Goal: Task Accomplishment & Management: Manage account settings

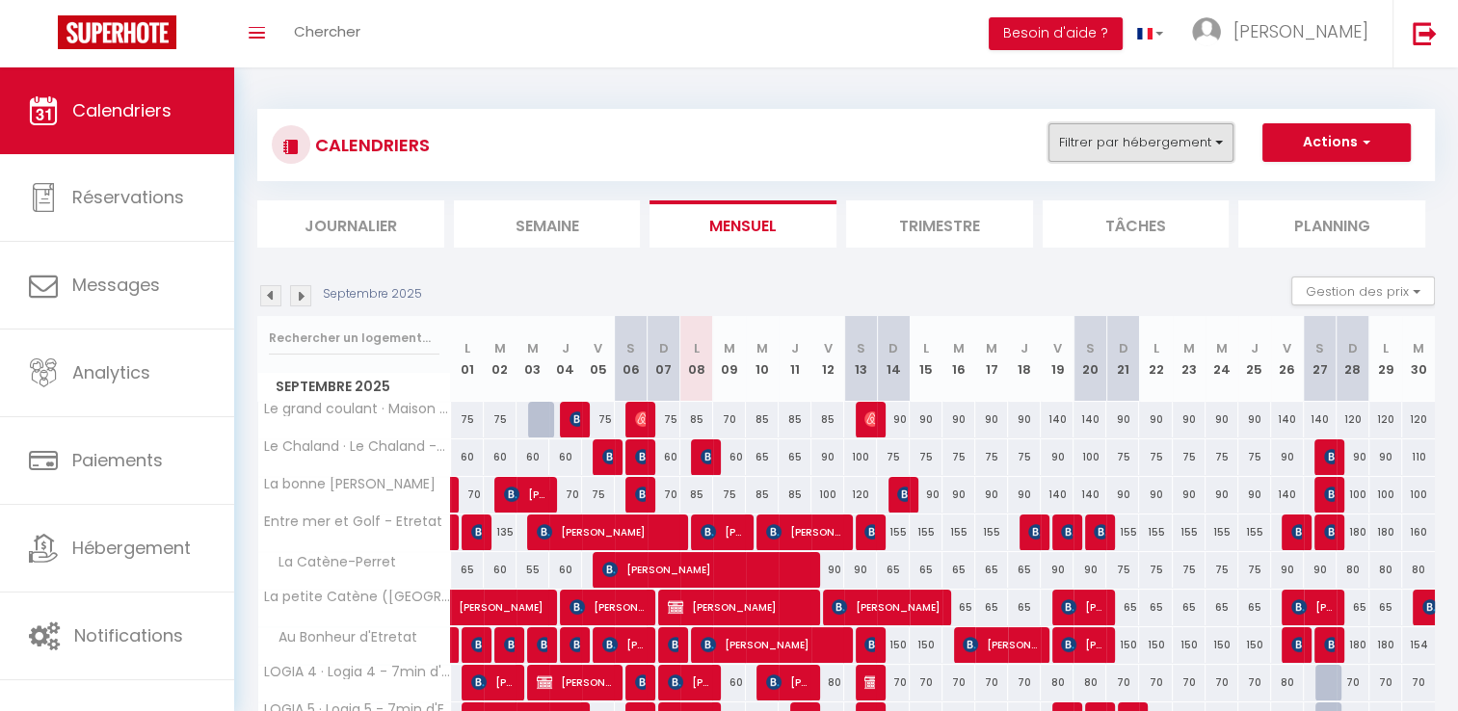
click at [1085, 147] on button "Filtrer par hébergement" at bounding box center [1141, 142] width 185 height 39
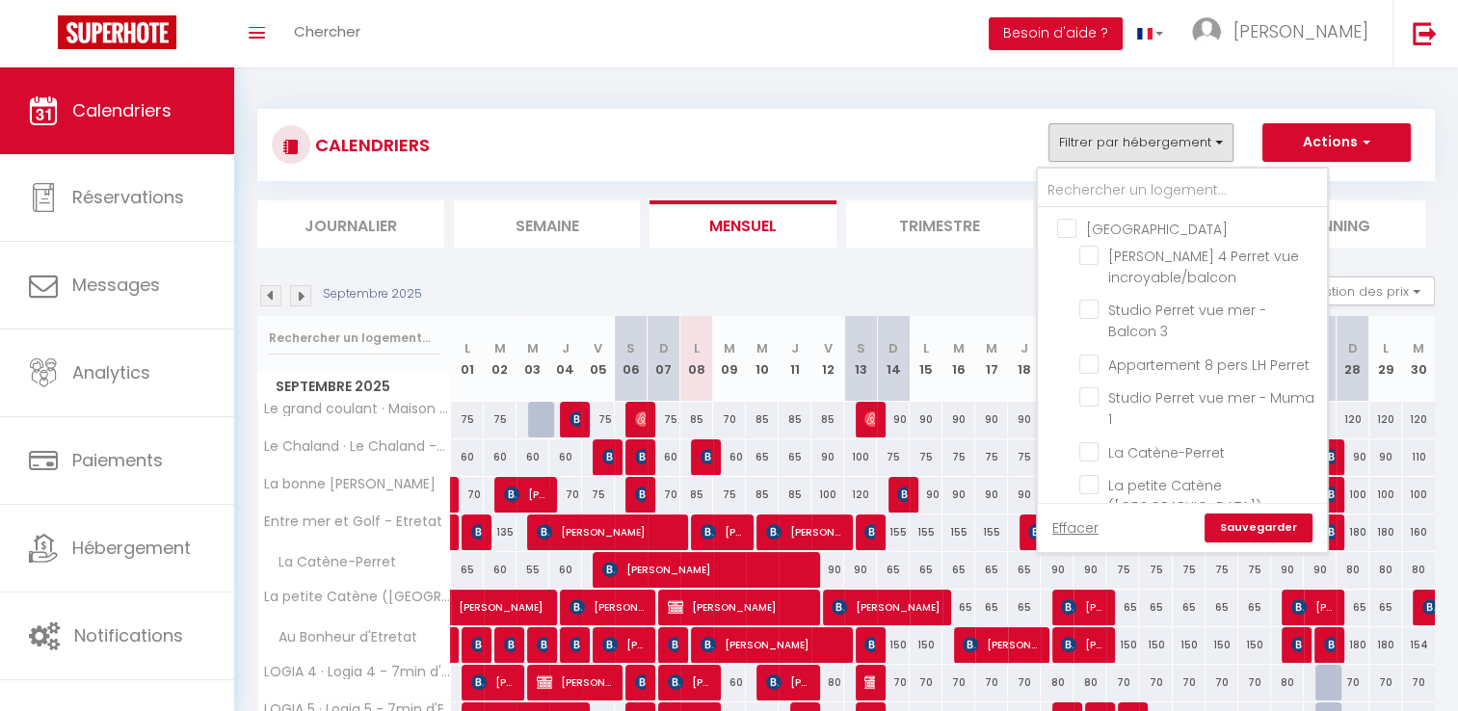
click at [1085, 232] on input "[GEOGRAPHIC_DATA]" at bounding box center [1201, 227] width 289 height 19
checkbox input "true"
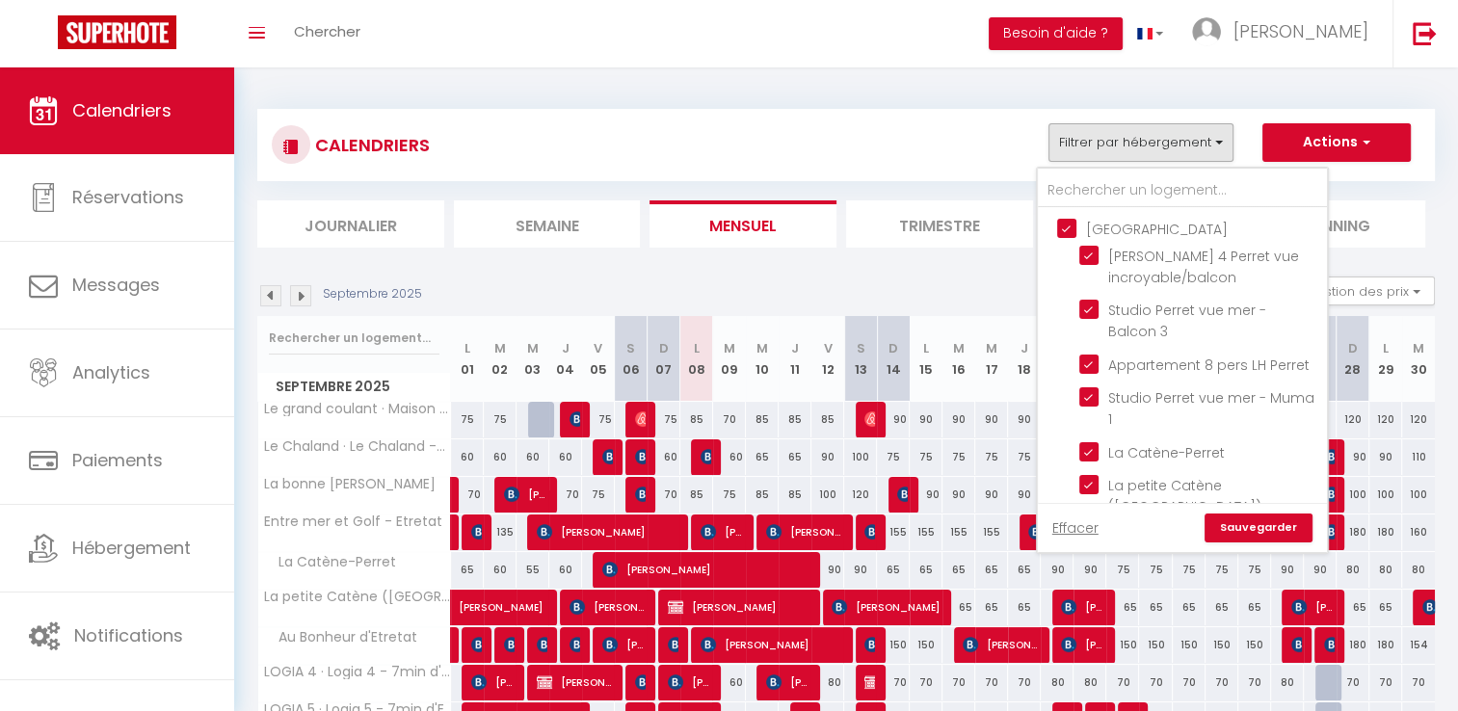
checkbox input "true"
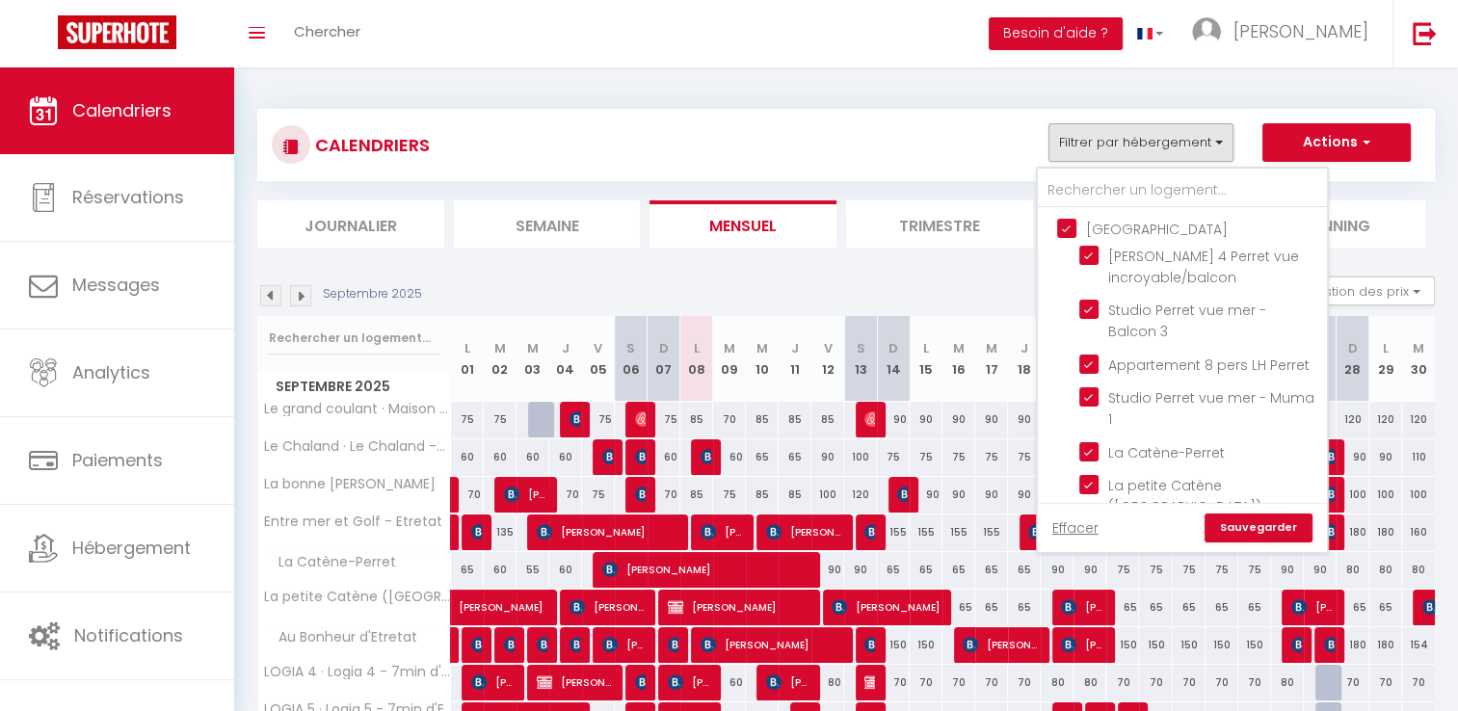
checkbox input "false"
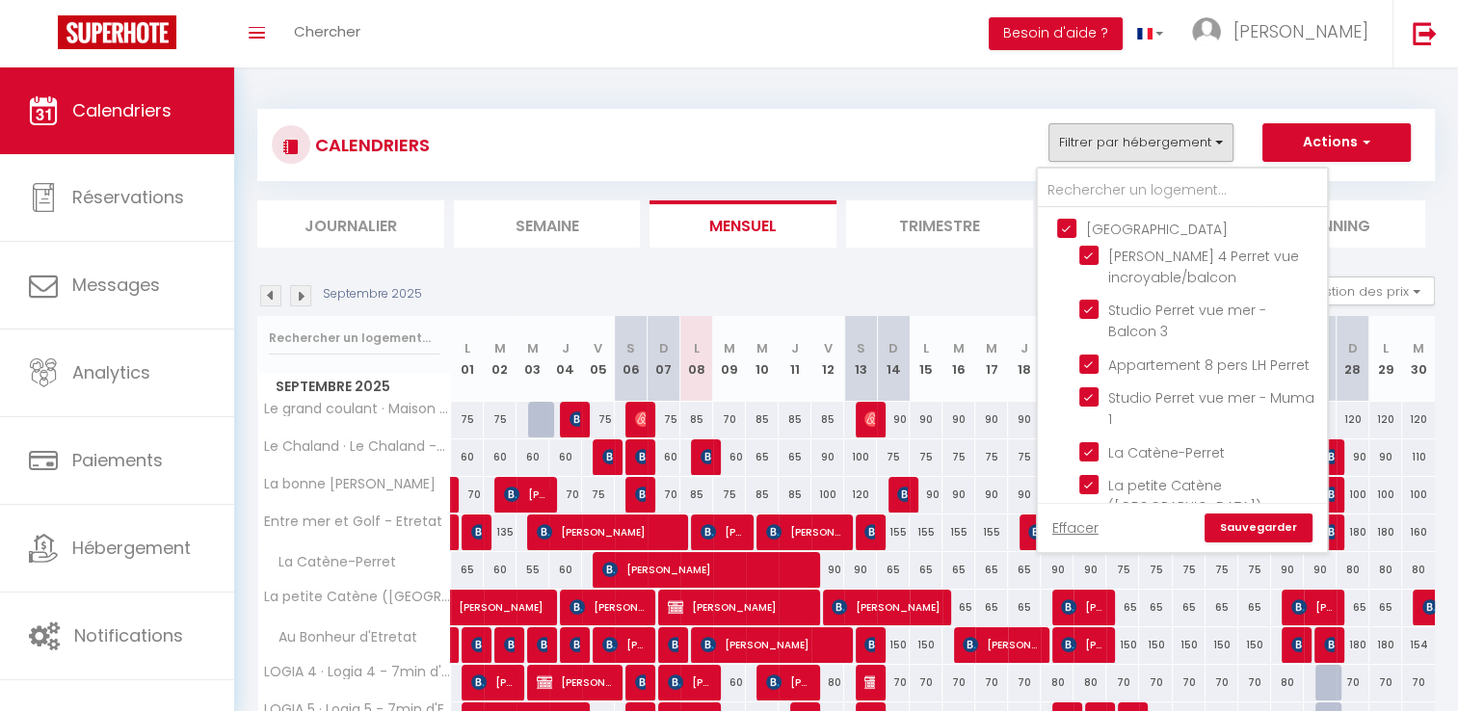
checkbox input "false"
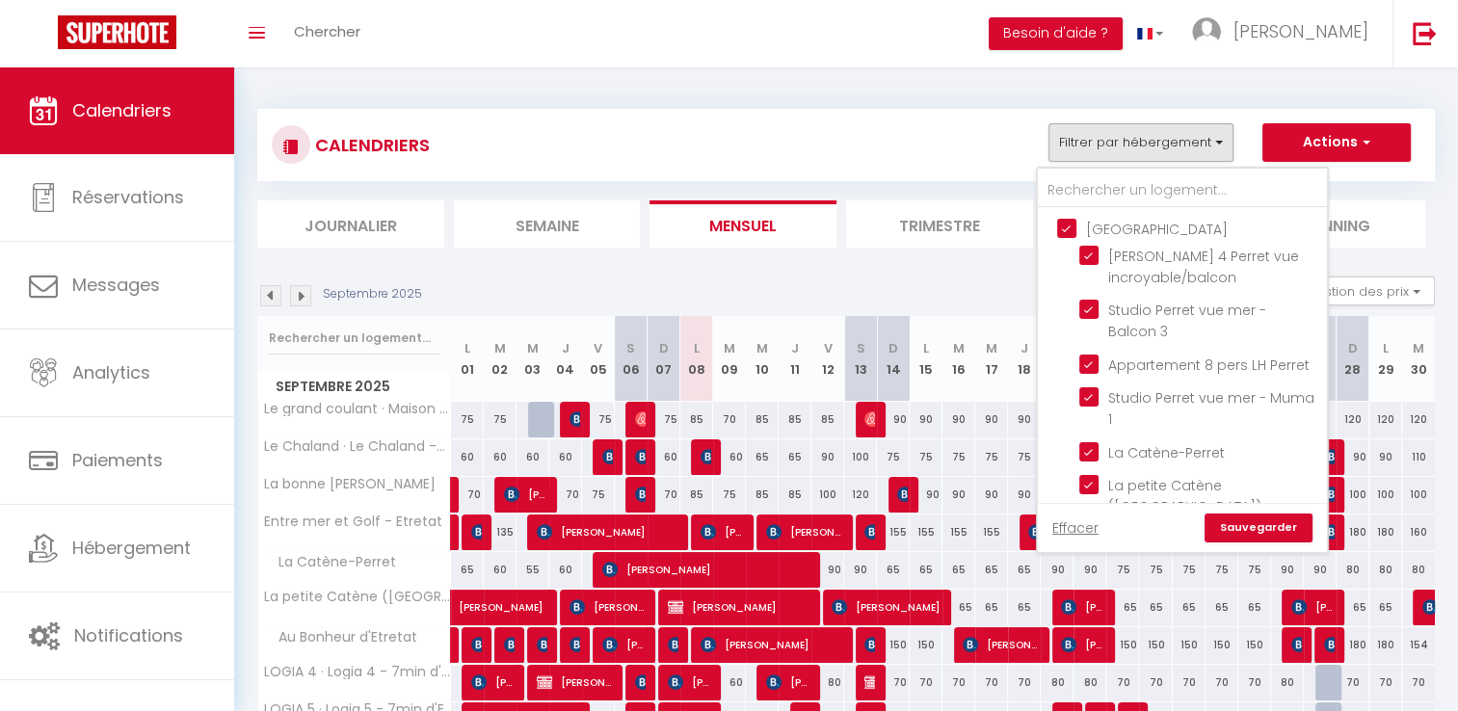
checkbox input "false"
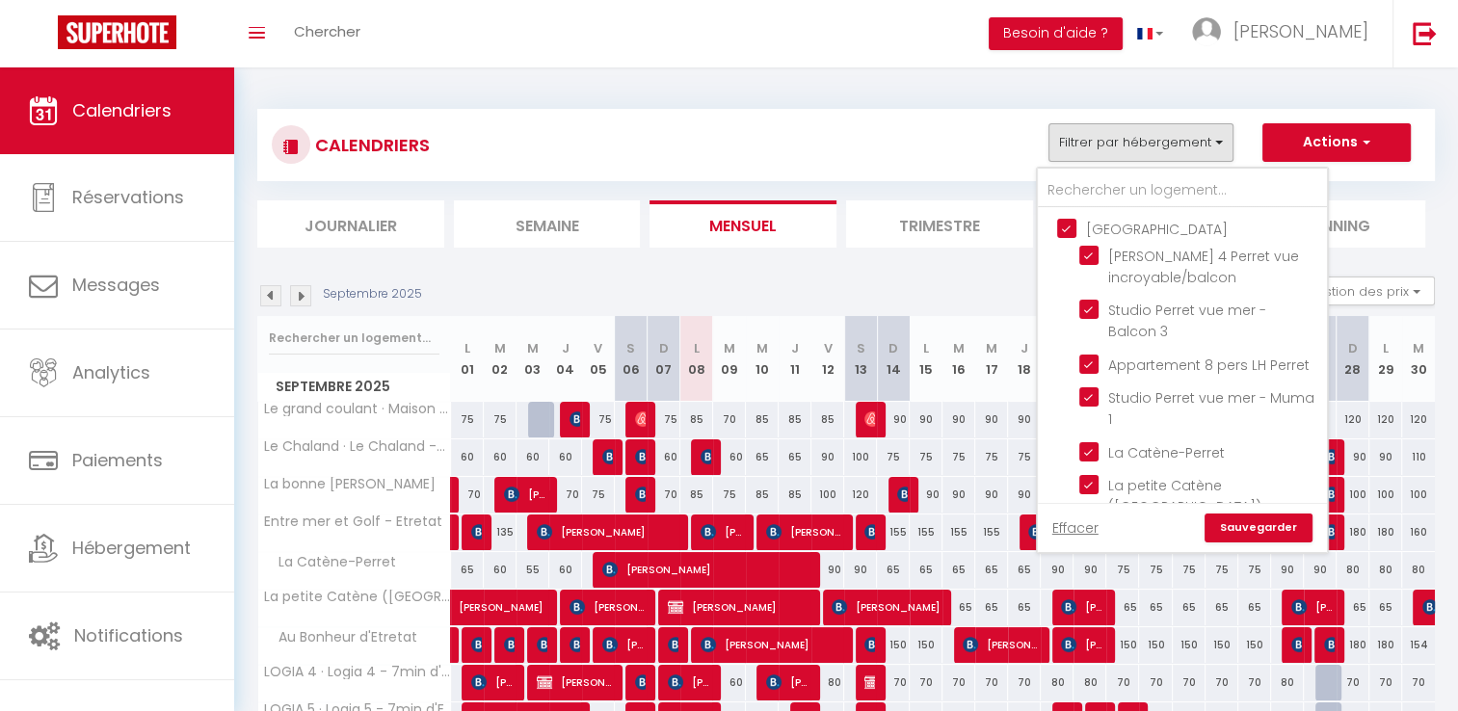
checkbox input "false"
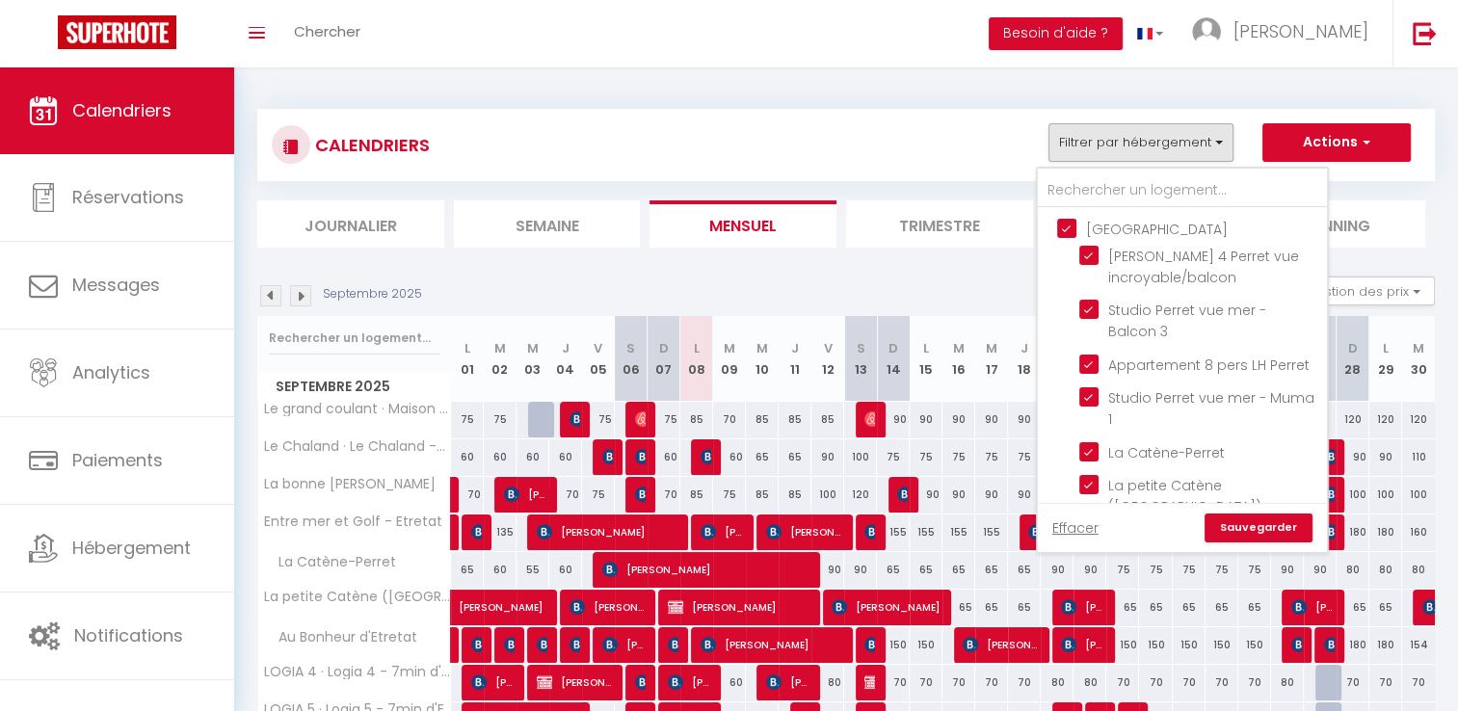
checkbox input "false"
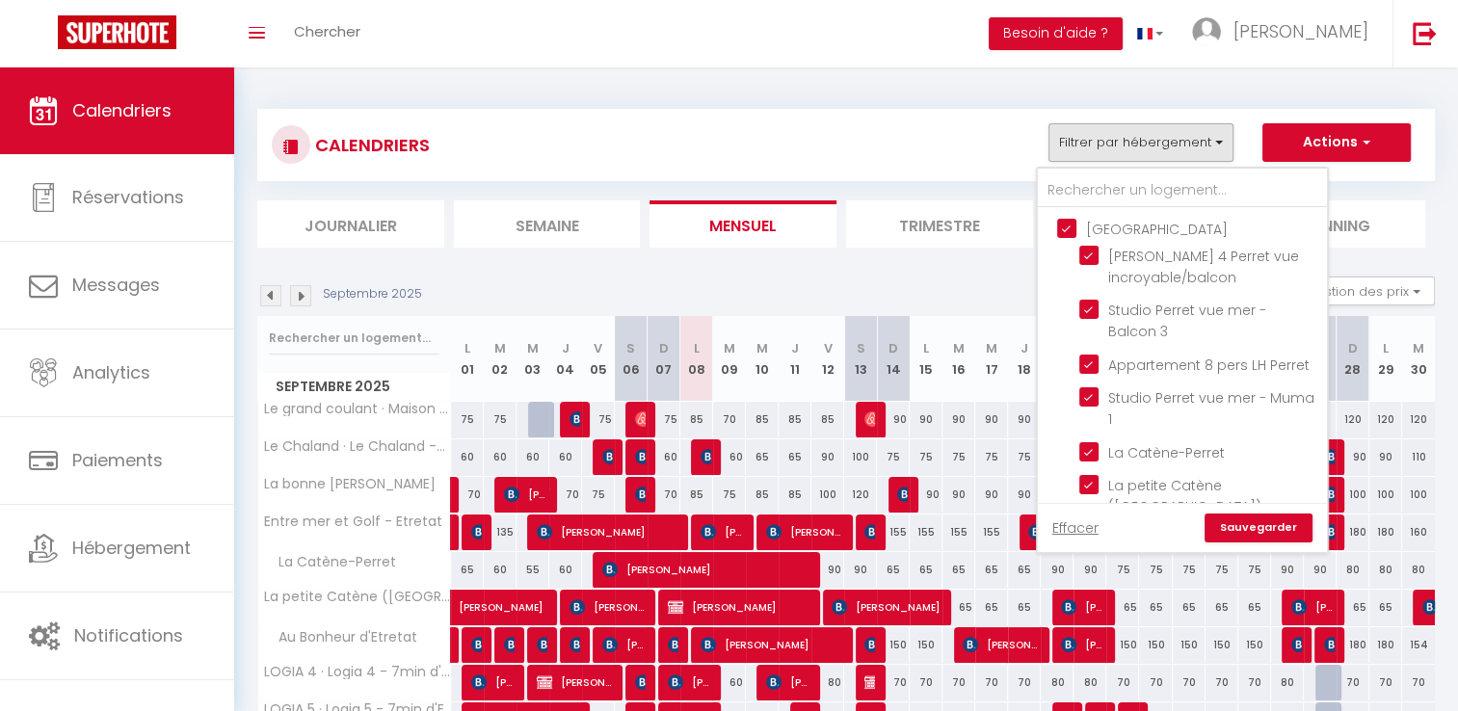
checkbox input "false"
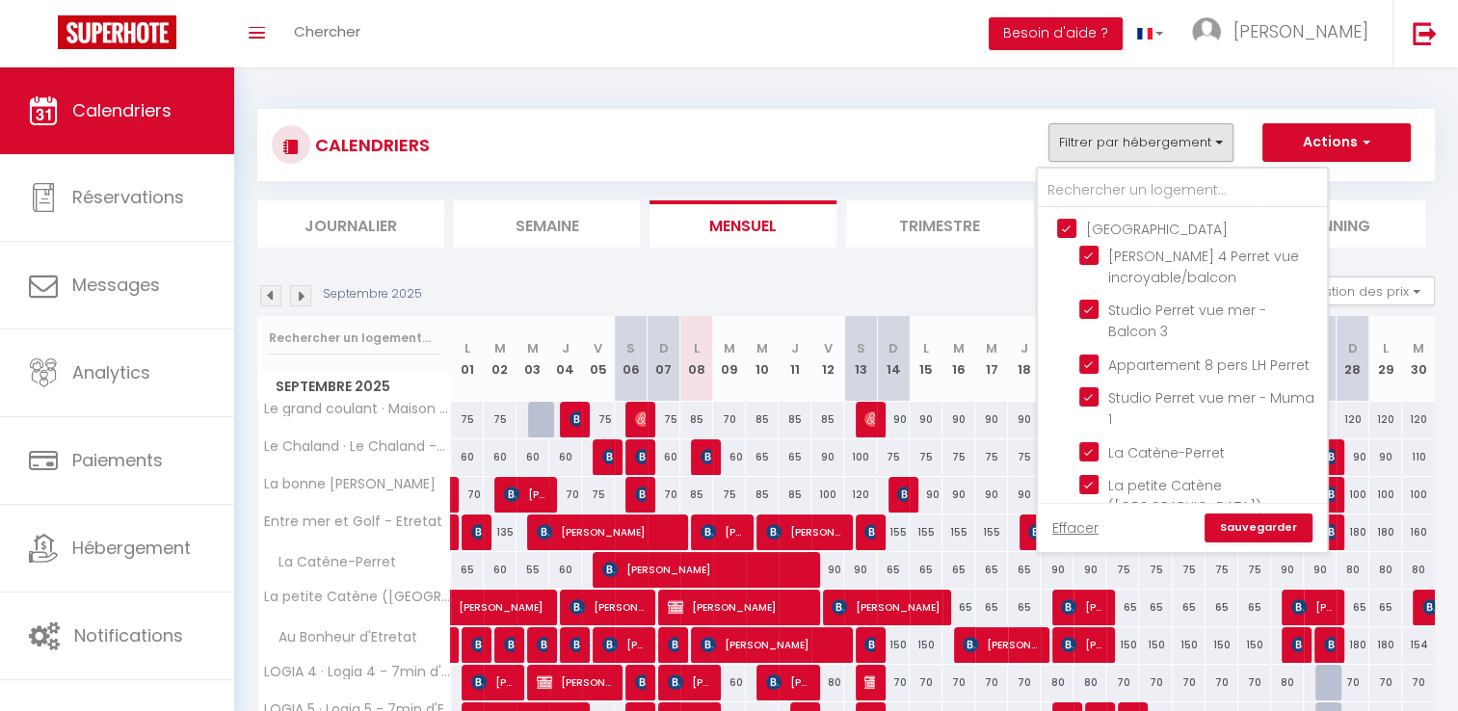
checkbox input "false"
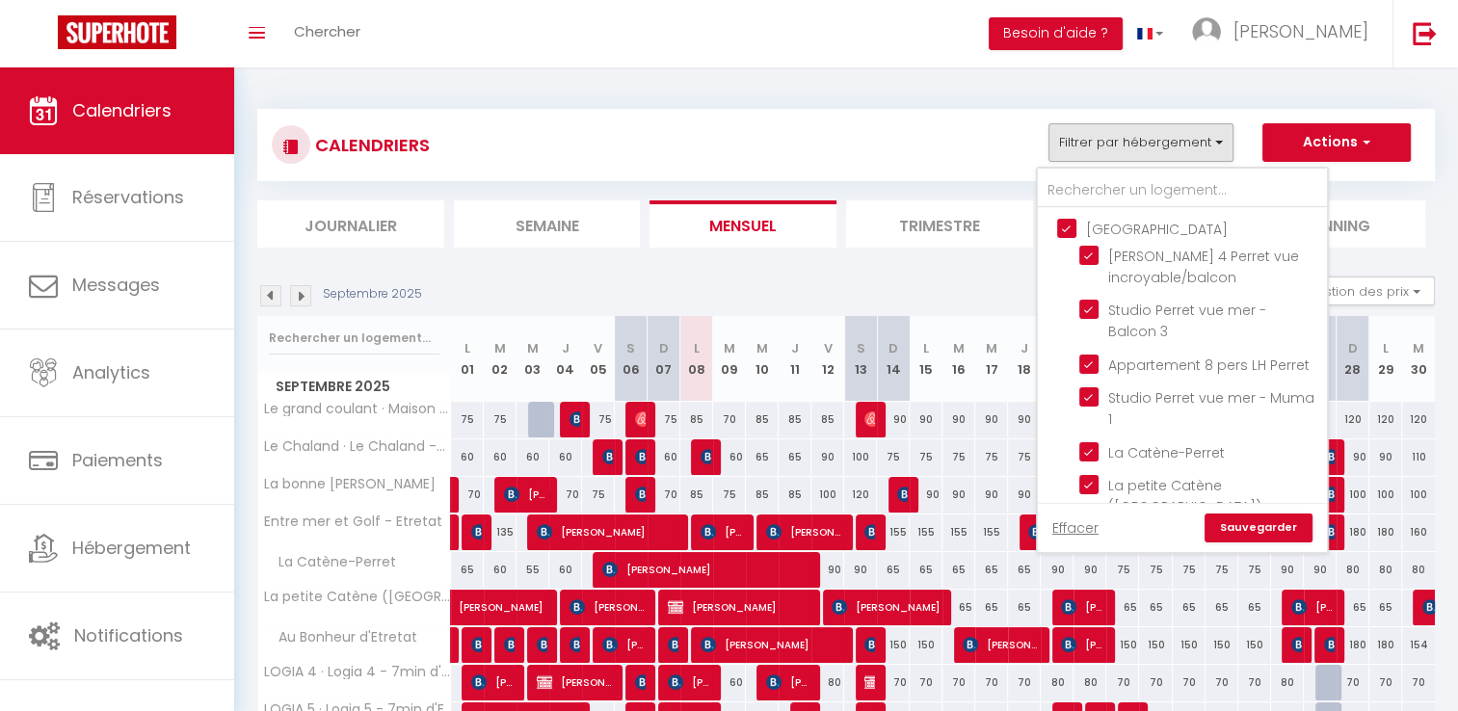
checkbox input "false"
click at [1085, 230] on input "[GEOGRAPHIC_DATA]" at bounding box center [1201, 227] width 289 height 19
checkbox input "false"
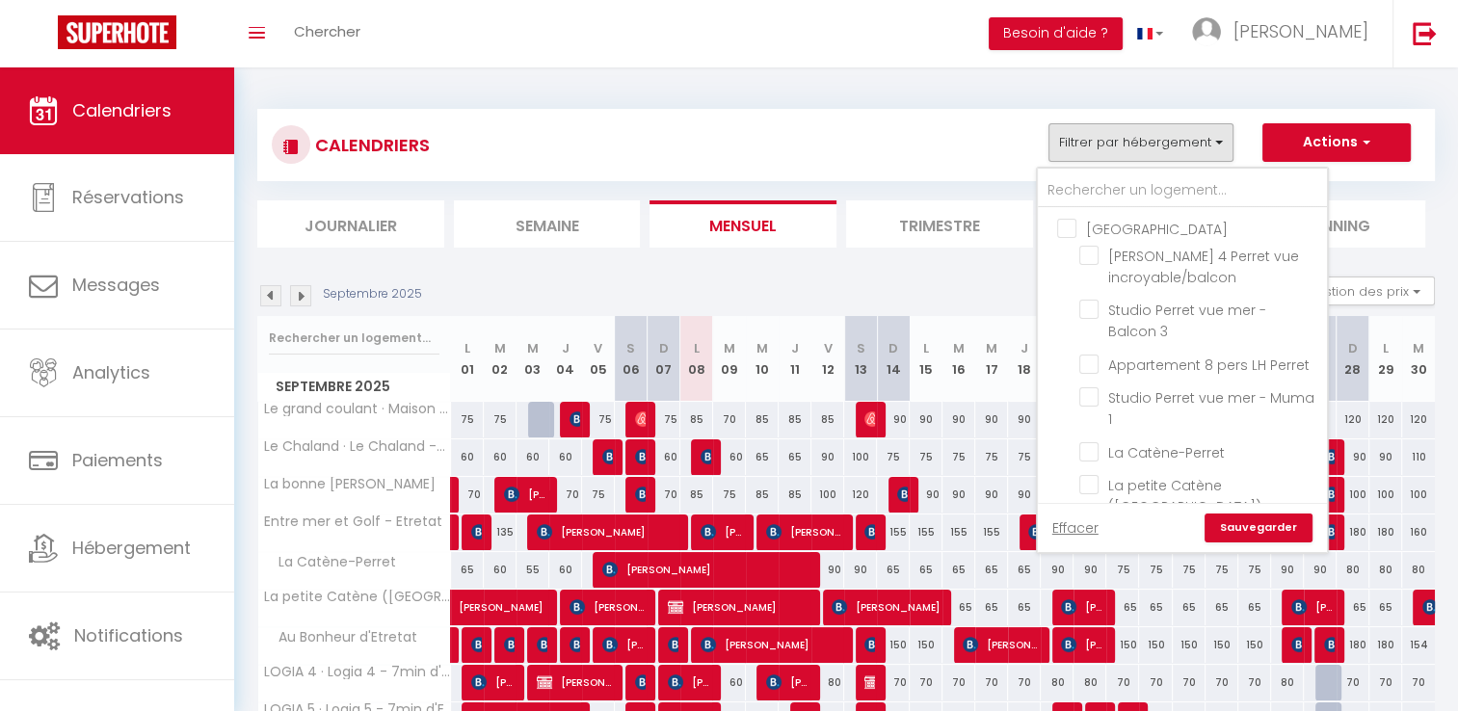
checkbox input "false"
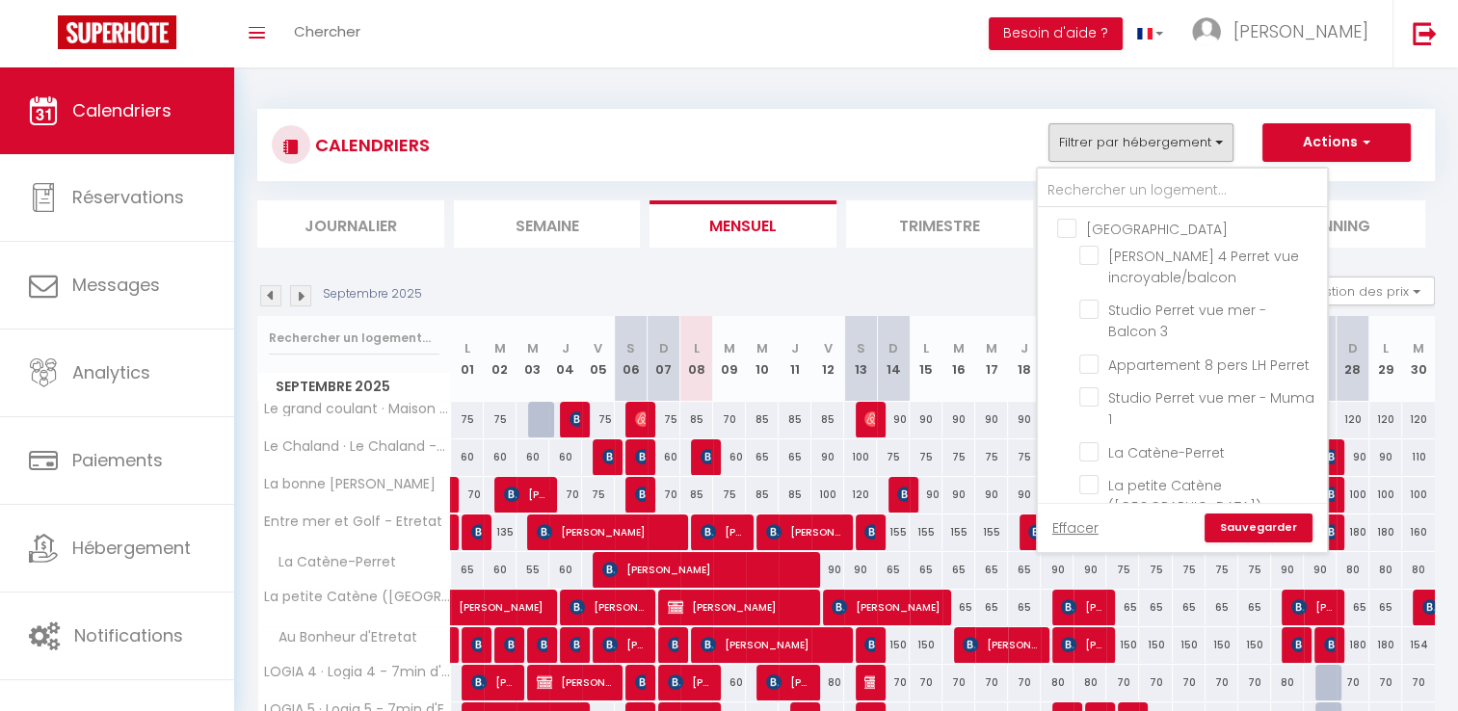
checkbox input "false"
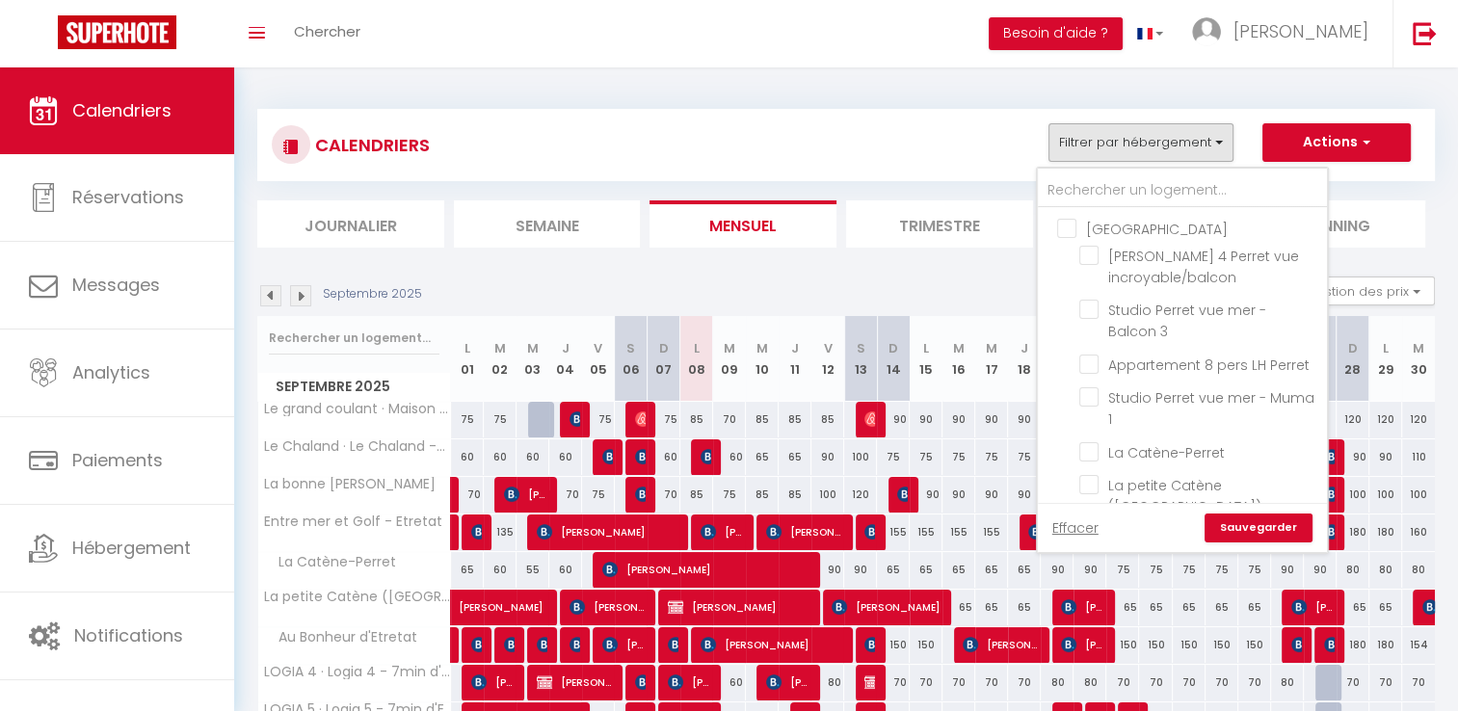
checkbox input "false"
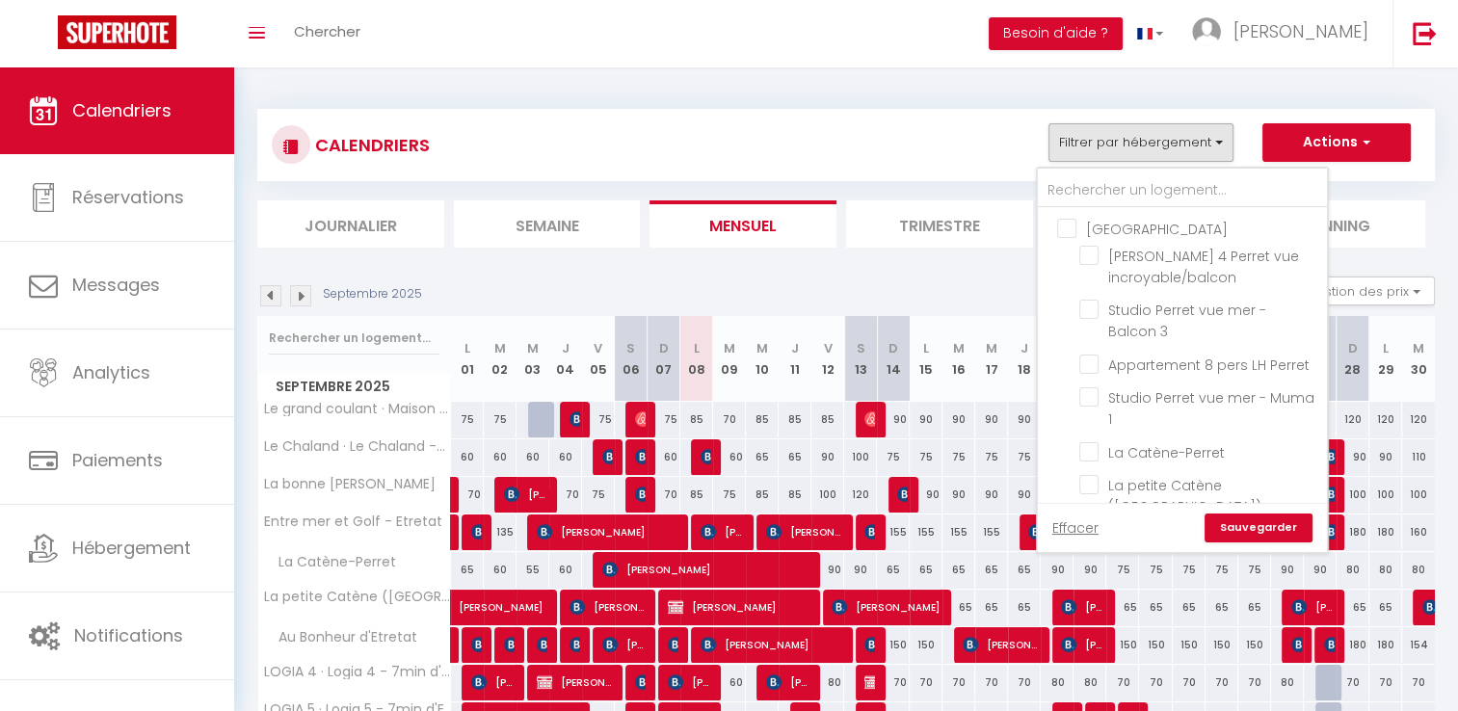
checkbox input "false"
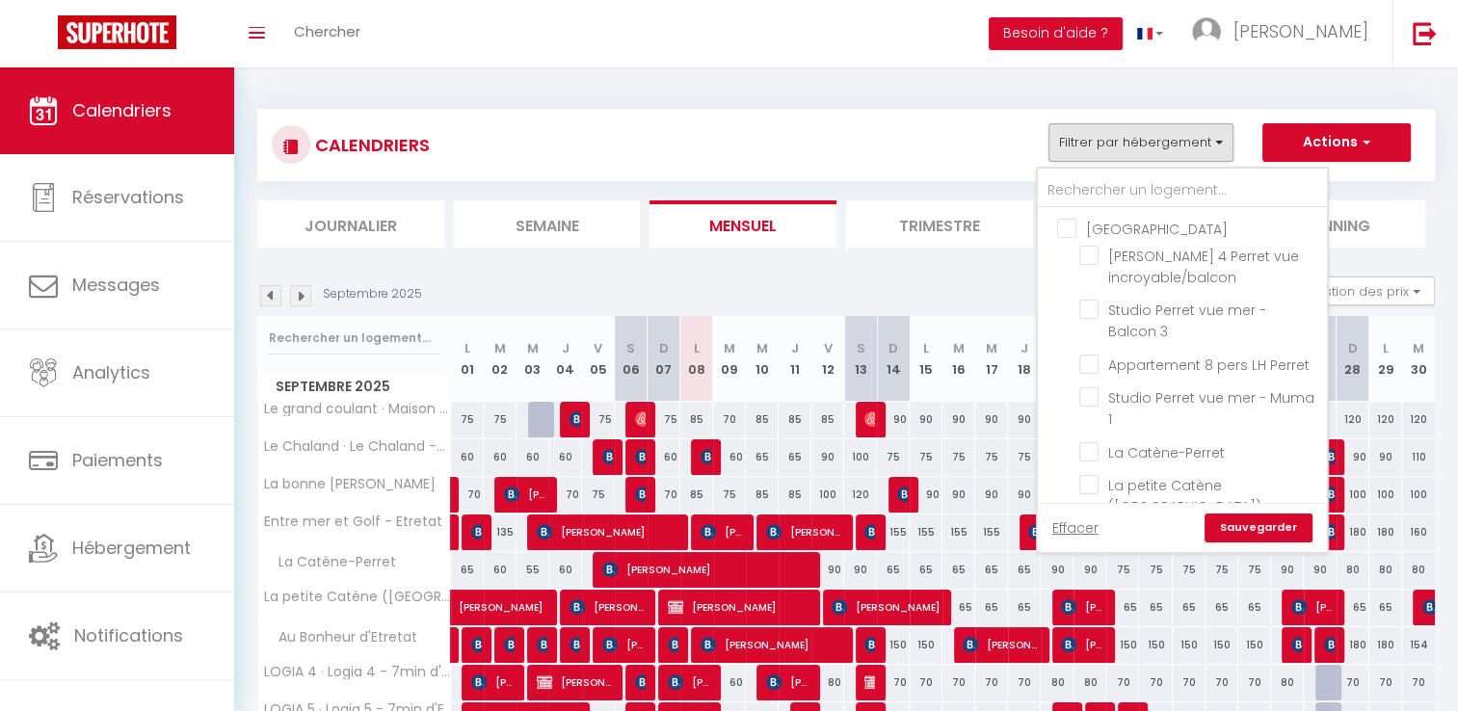
checkbox input "false"
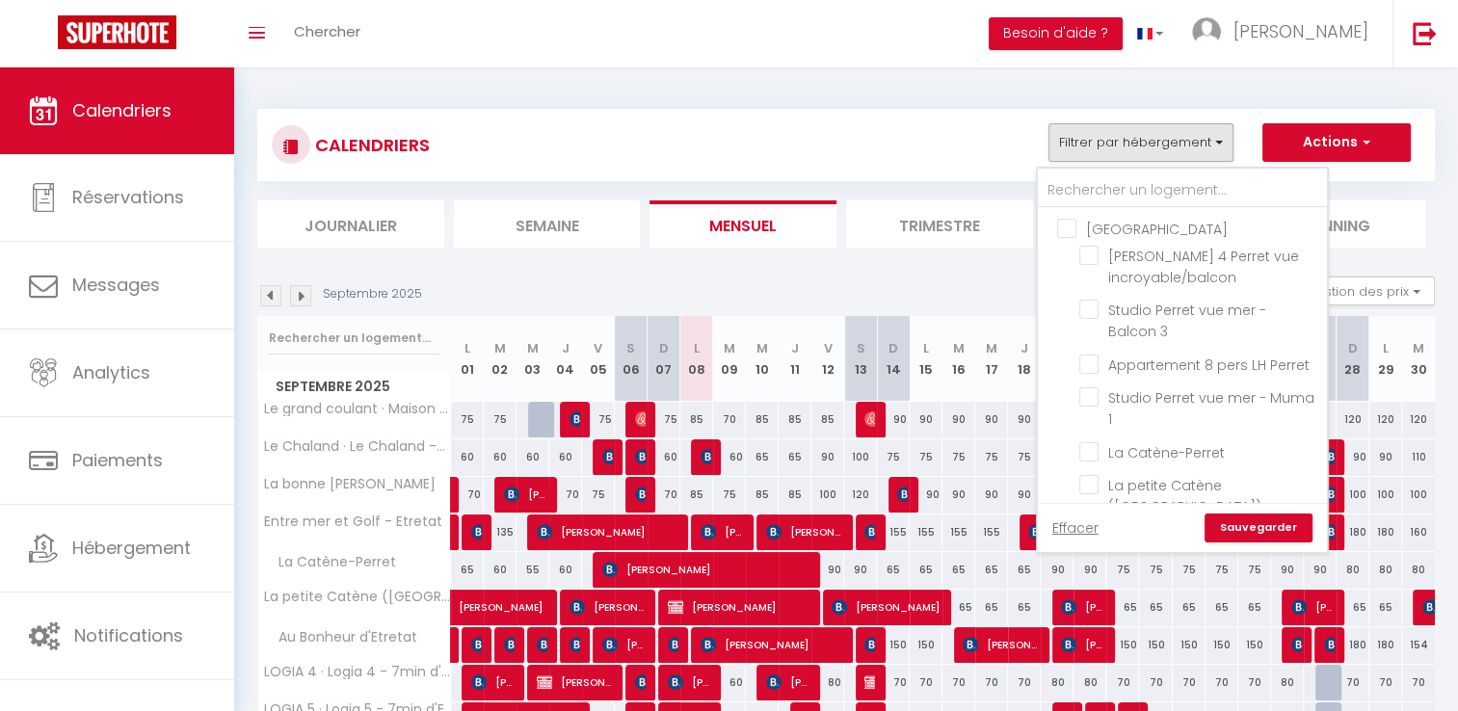
checkbox input "false"
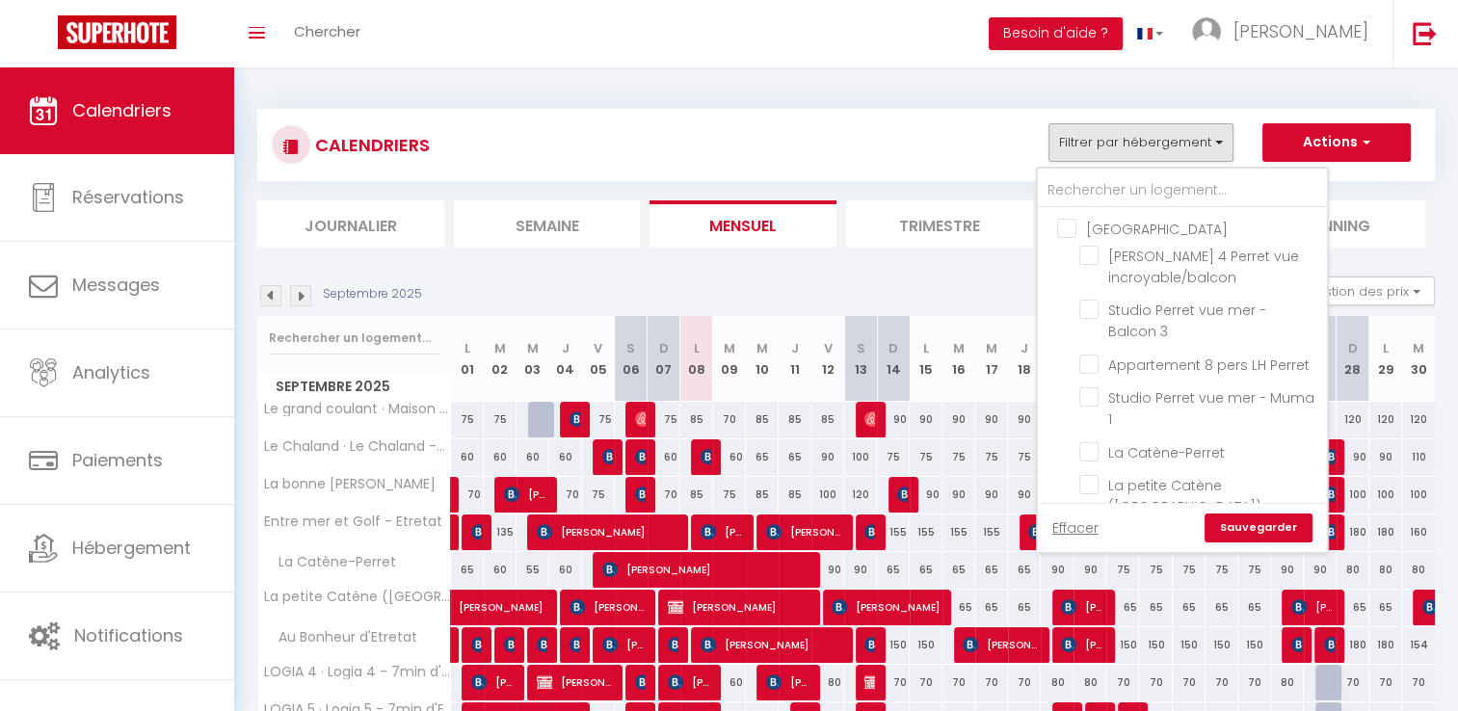
checkbox input "false"
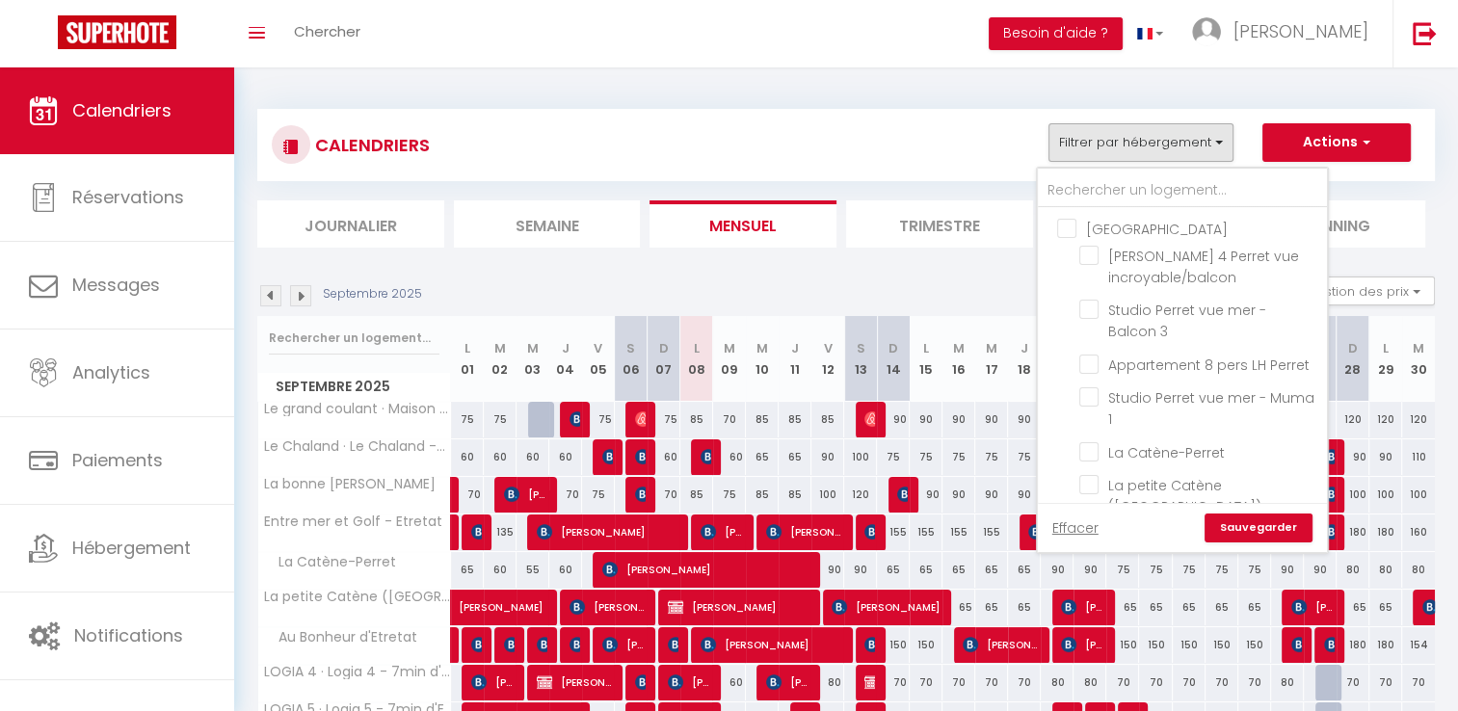
checkbox input "false"
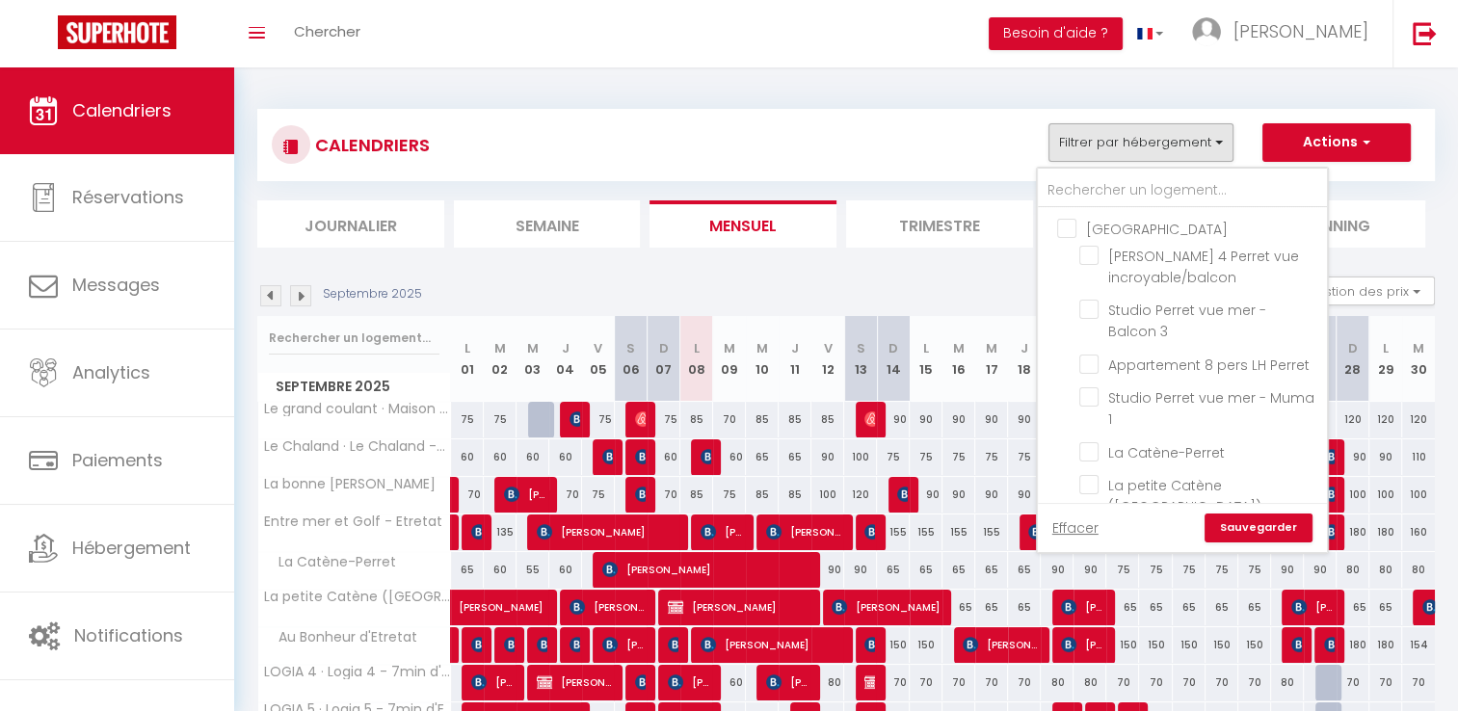
checkbox input "false"
click at [1085, 362] on input "Appartement 8 pers LH Perret" at bounding box center [1199, 363] width 241 height 19
checkbox input "true"
checkbox input "false"
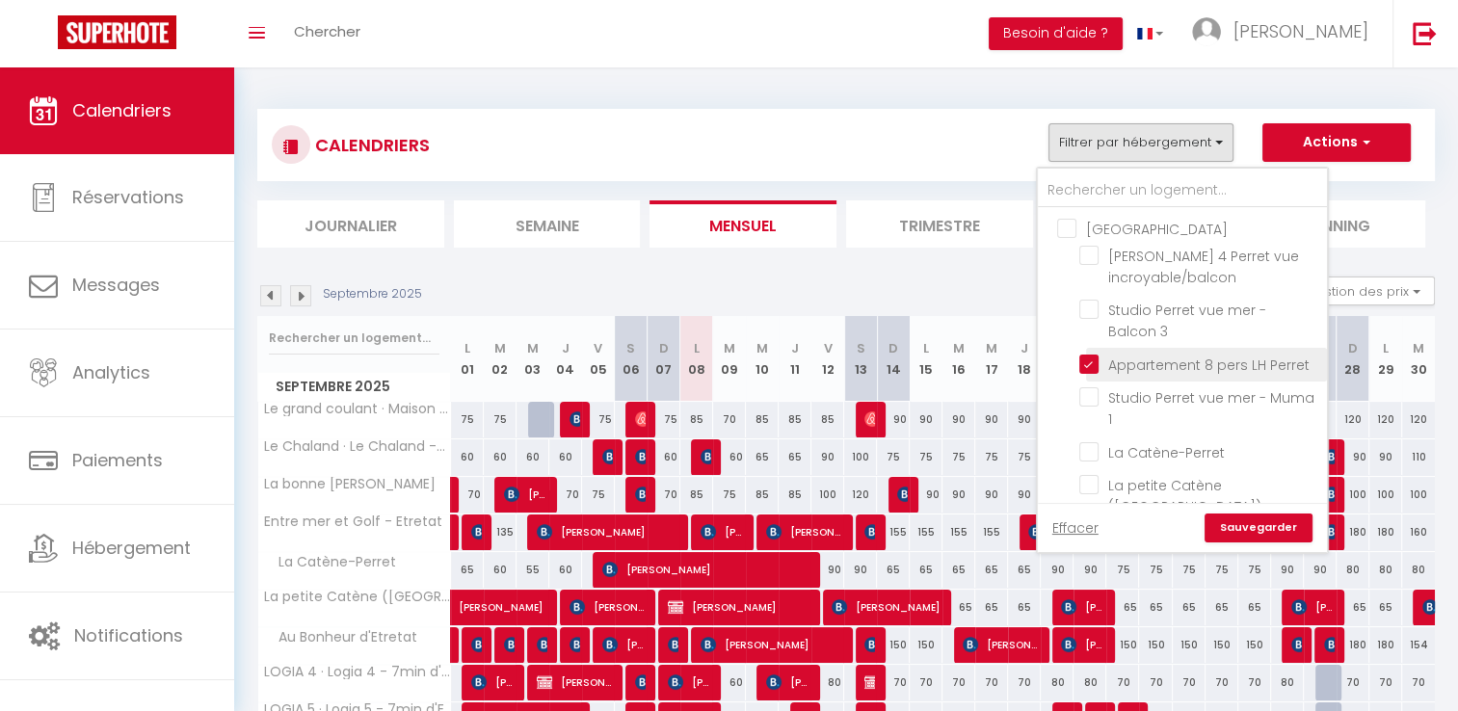
checkbox input "false"
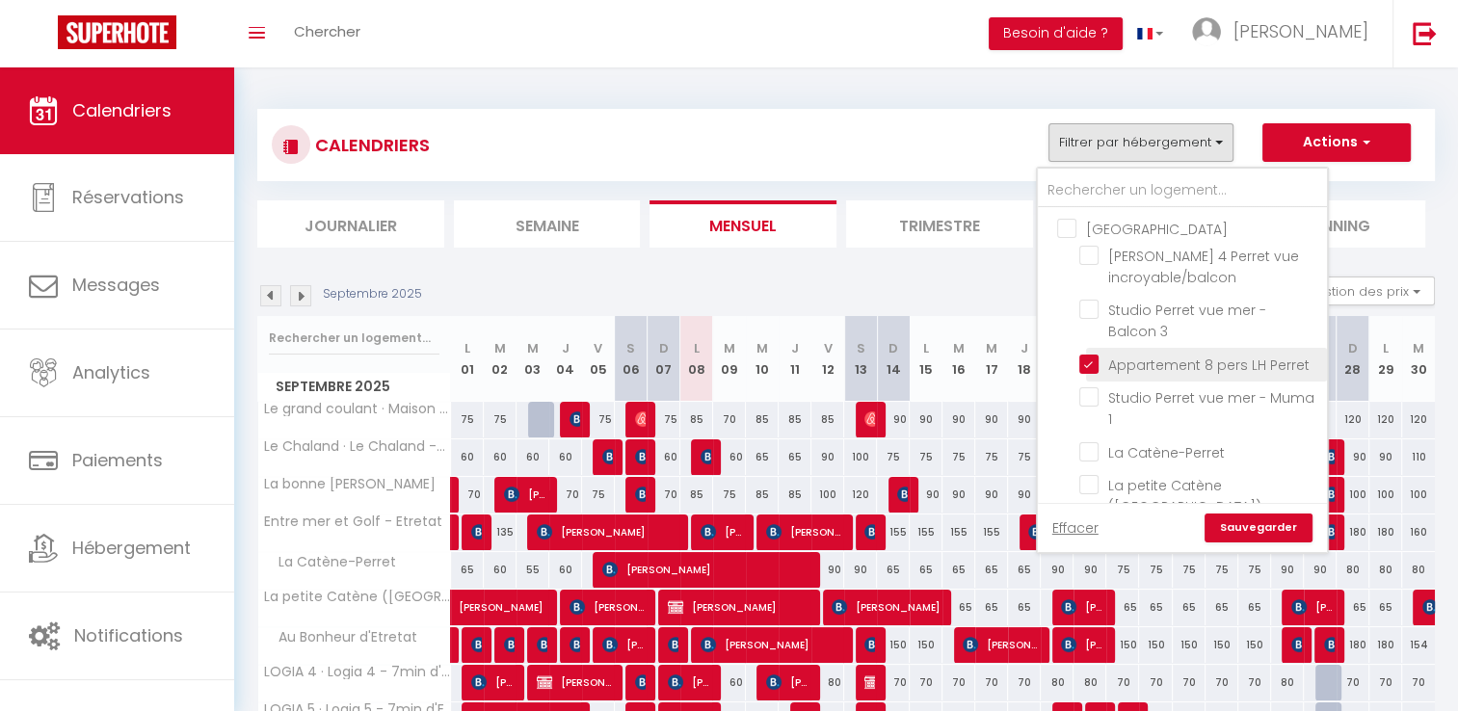
checkbox input "false"
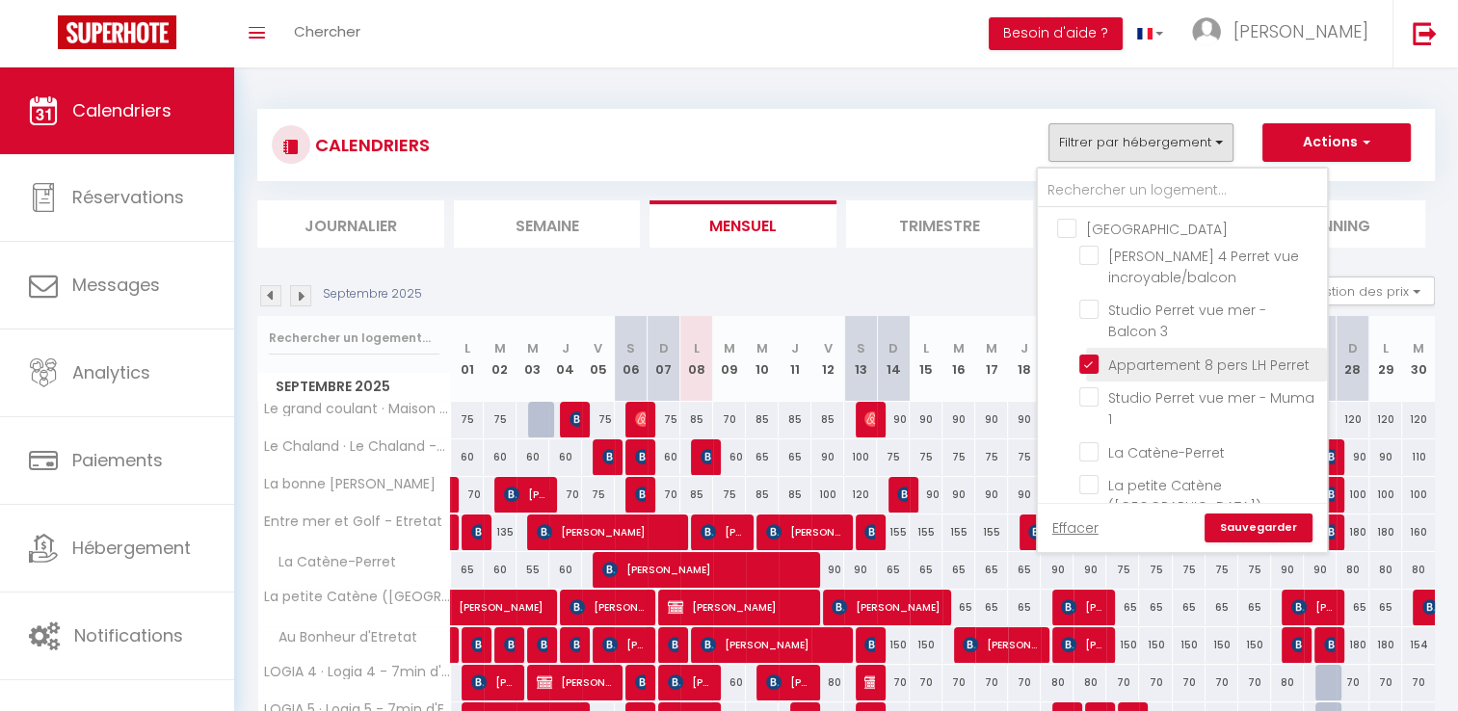
checkbox input "false"
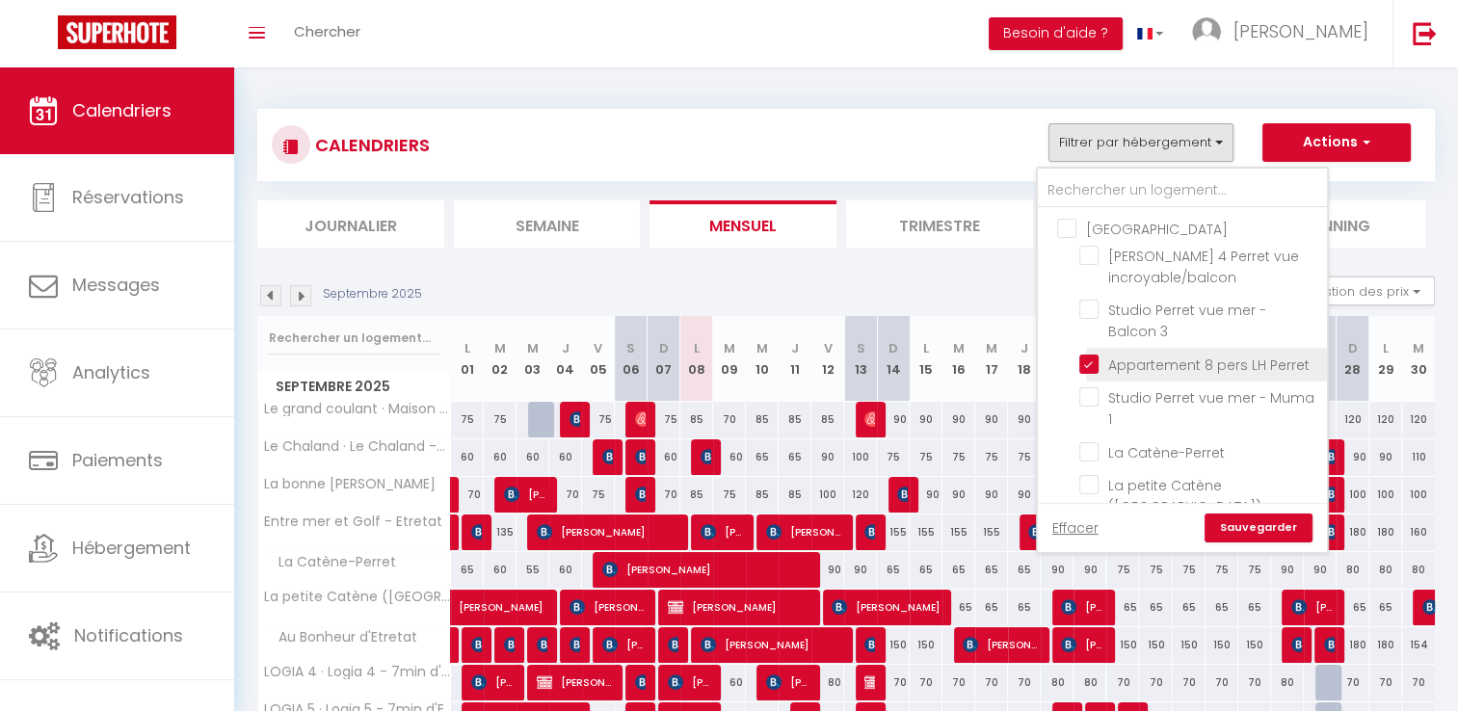
checkbox input "false"
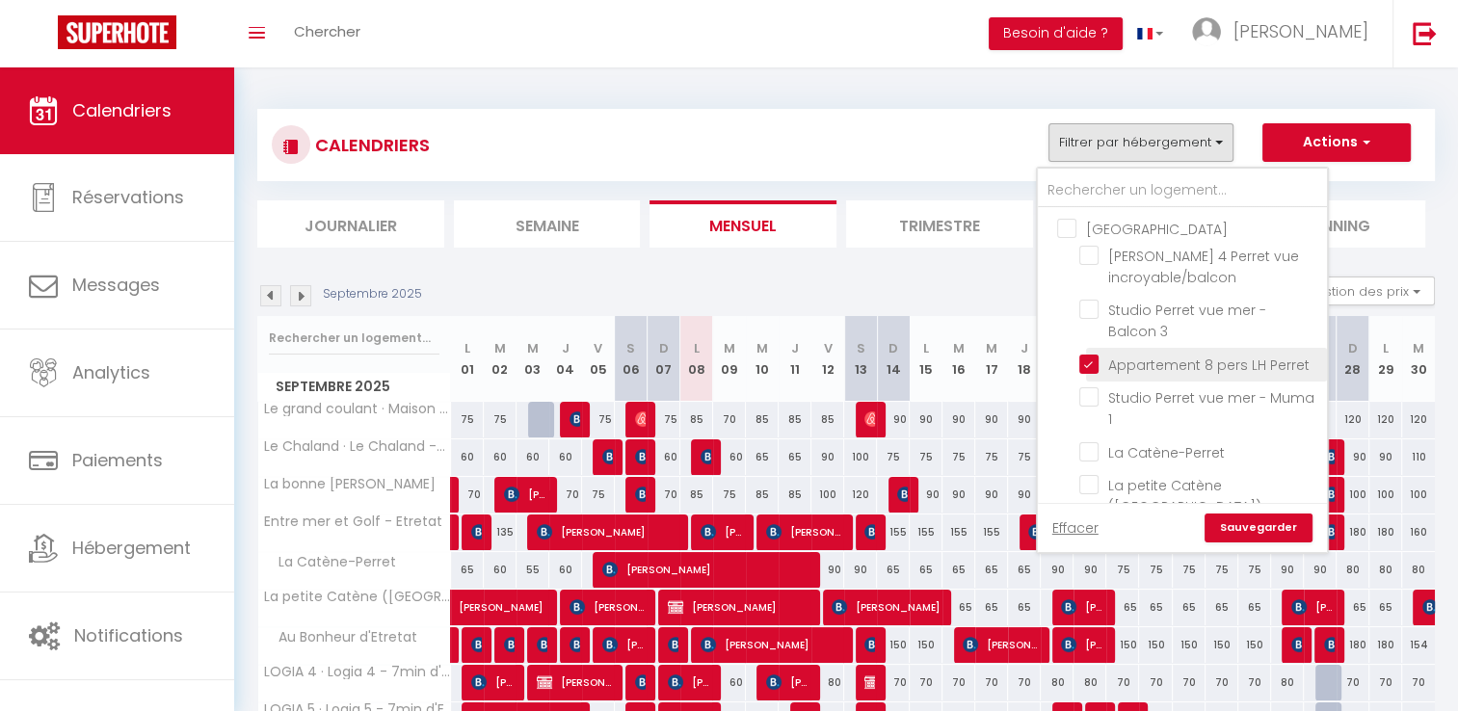
checkbox input "false"
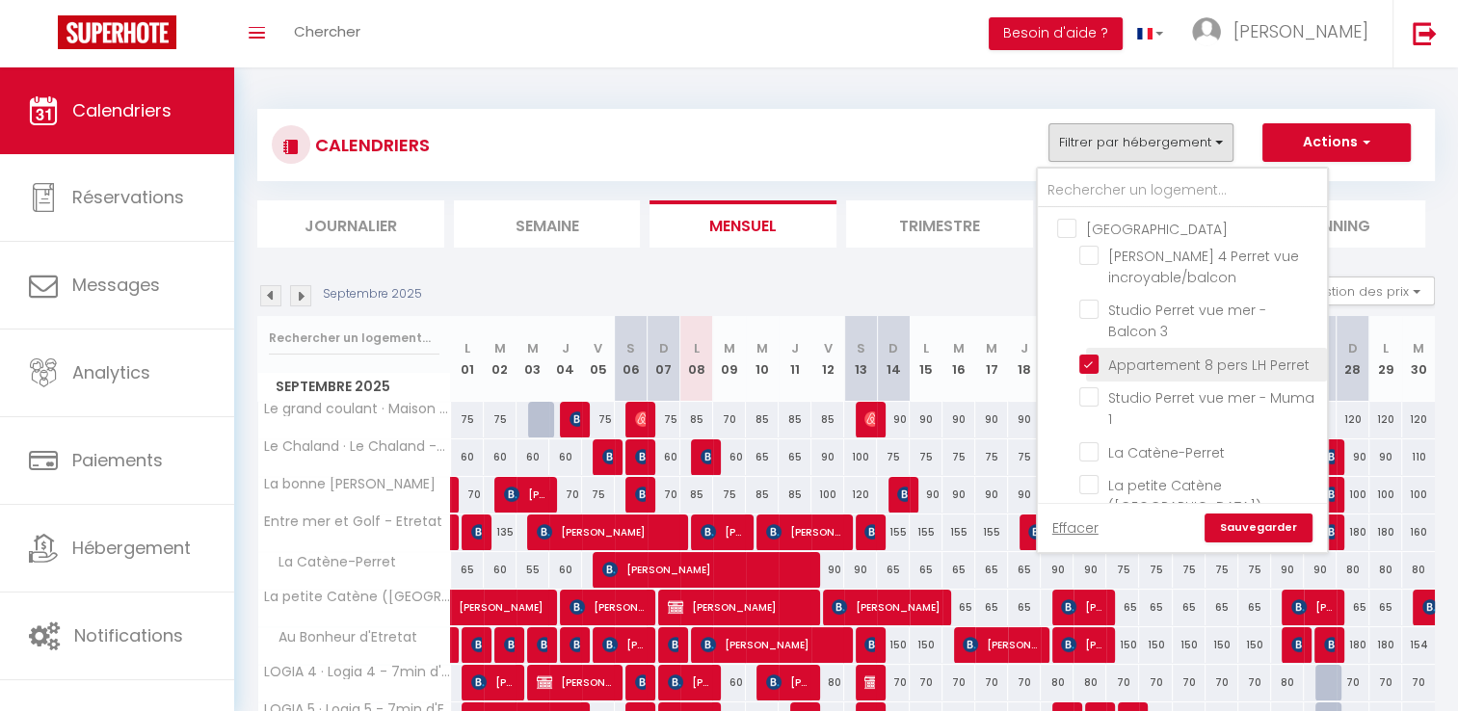
checkbox input "false"
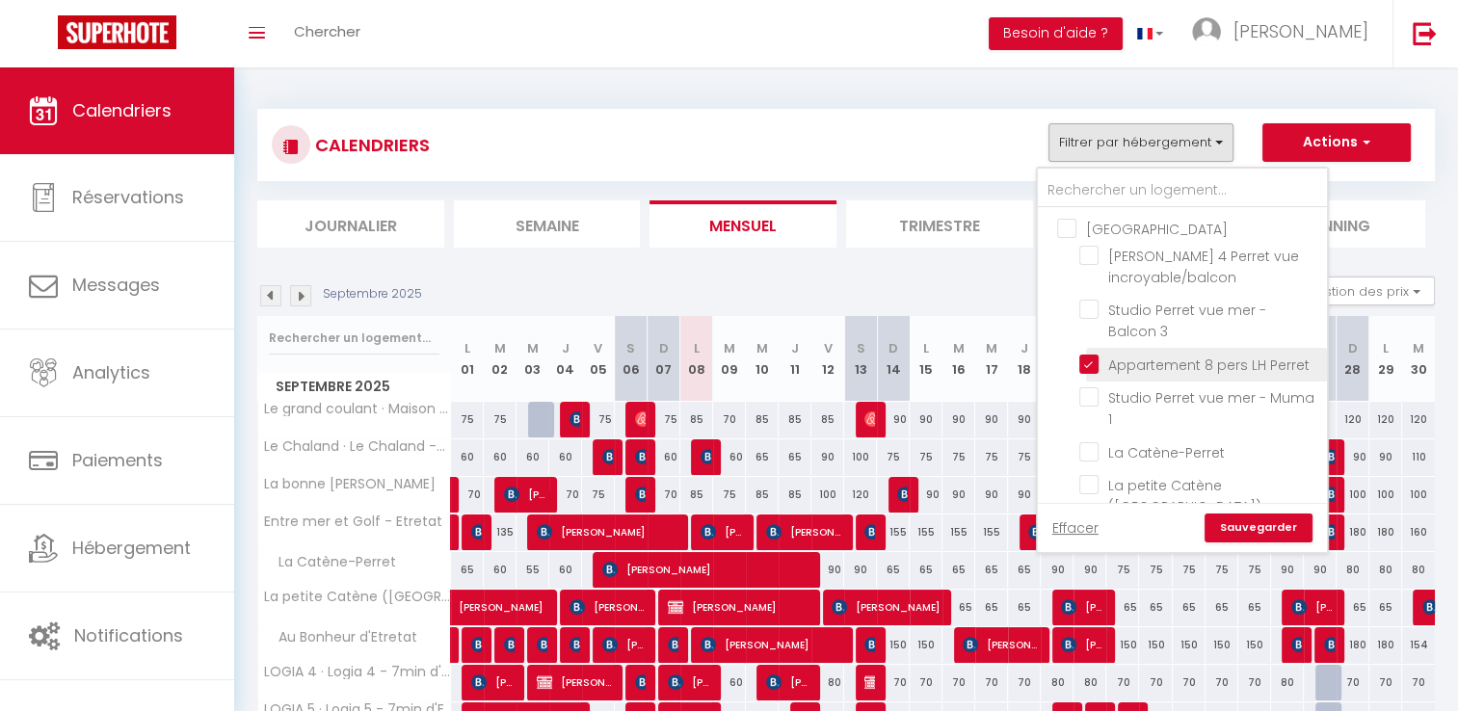
checkbox input "false"
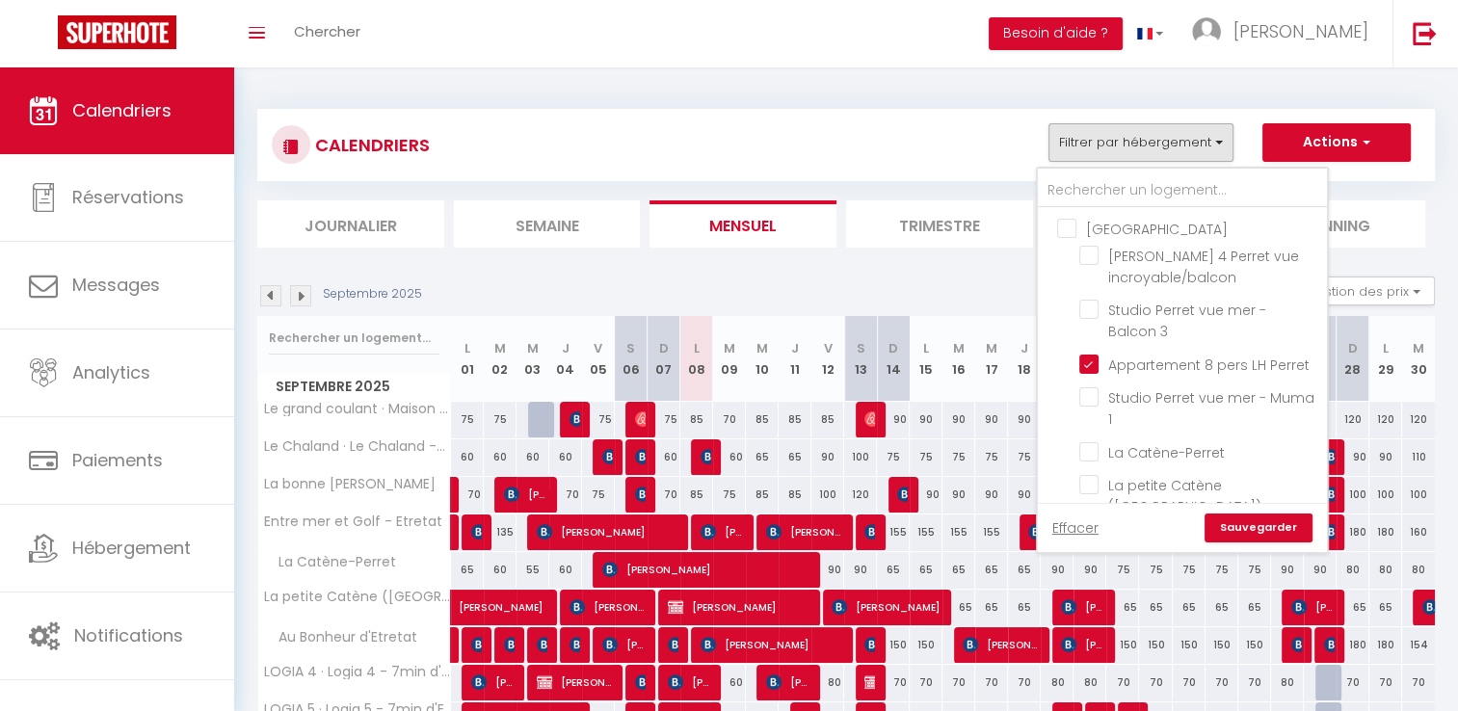
click at [1085, 530] on link "Sauvegarder" at bounding box center [1259, 528] width 108 height 29
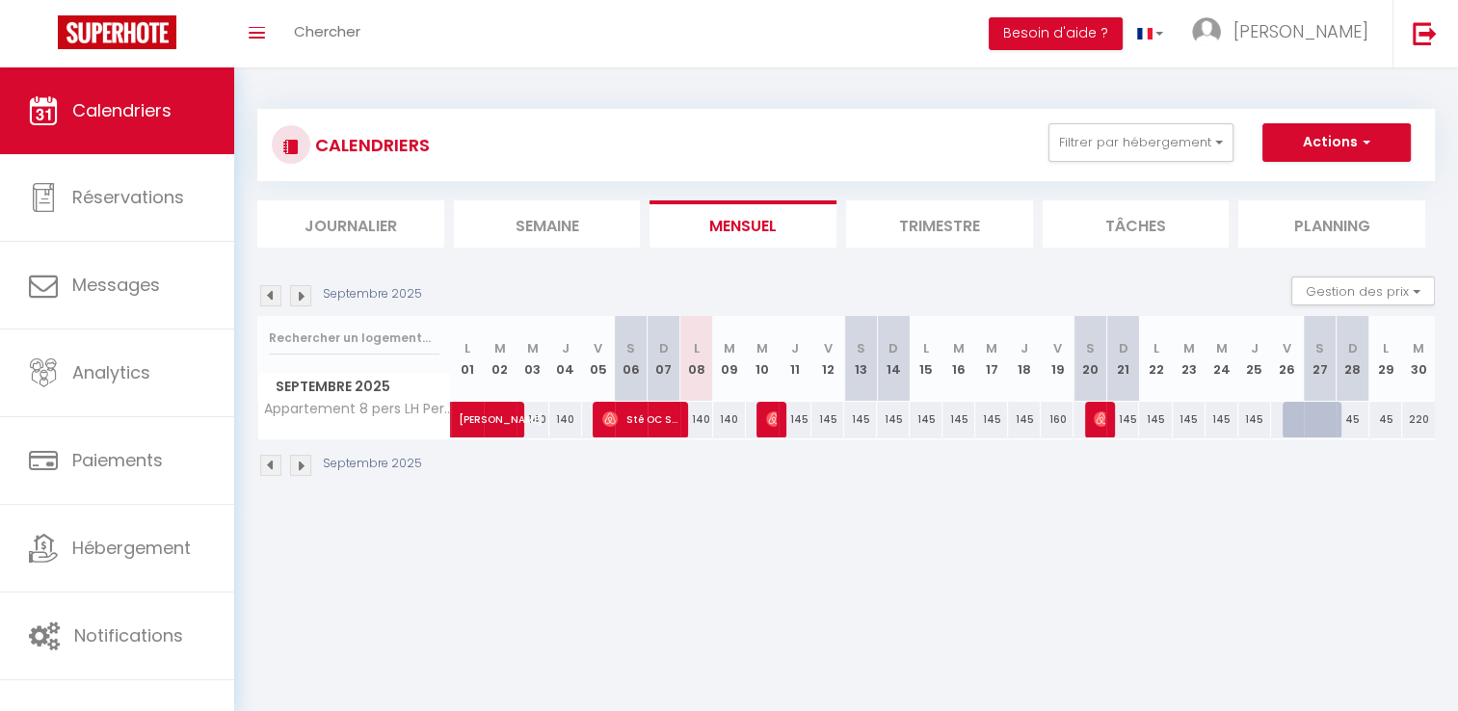
click at [696, 423] on div "140" at bounding box center [696, 420] width 33 height 36
type input "140"
type input "Lun 08 Septembre 2025"
type input "[DATE]"
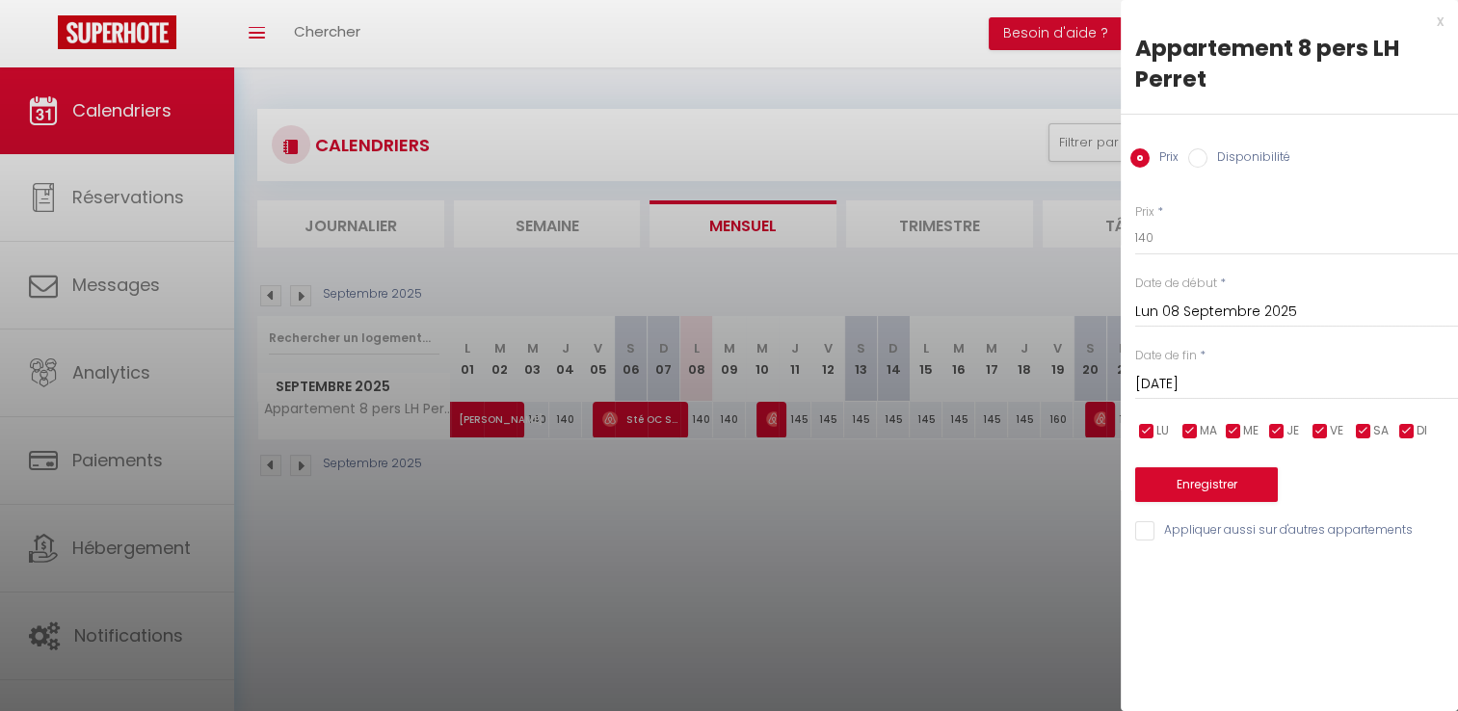
click at [1085, 160] on label "Disponibilité" at bounding box center [1249, 158] width 83 height 21
click at [1085, 160] on input "Disponibilité" at bounding box center [1197, 157] width 19 height 19
radio input "true"
radio input "false"
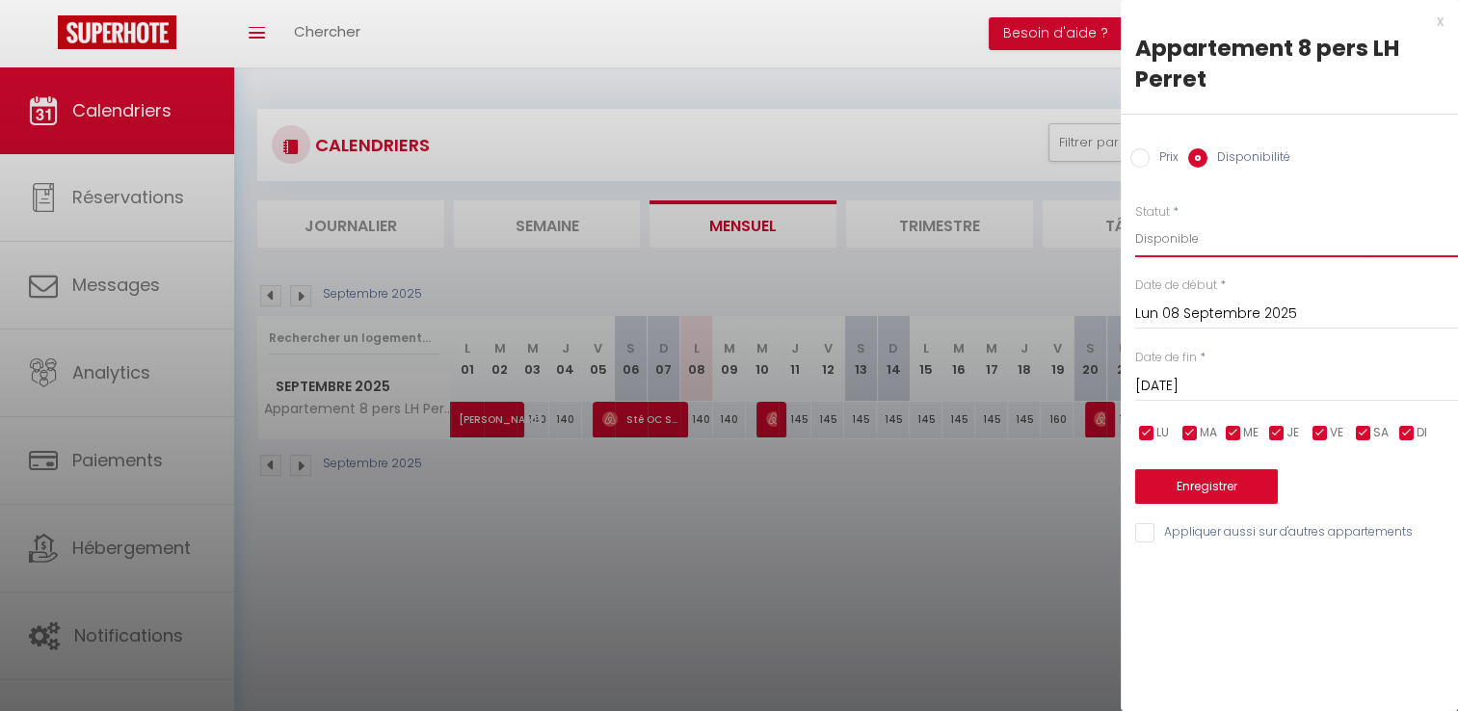
click at [1085, 243] on select "Disponible Indisponible" at bounding box center [1296, 239] width 323 height 37
select select "0"
click at [1085, 221] on select "Disponible Indisponible" at bounding box center [1296, 239] width 323 height 37
click at [1085, 487] on button "Enregistrer" at bounding box center [1206, 486] width 143 height 35
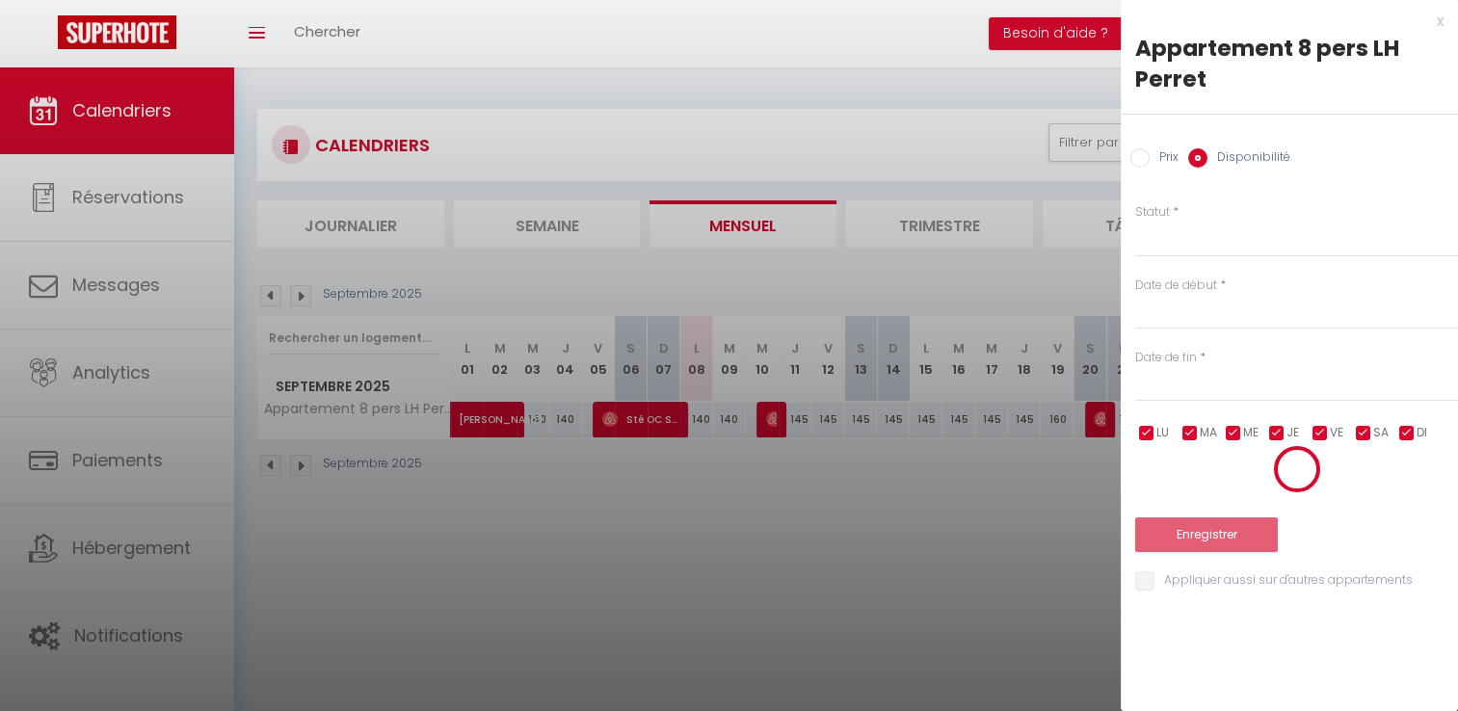
select select
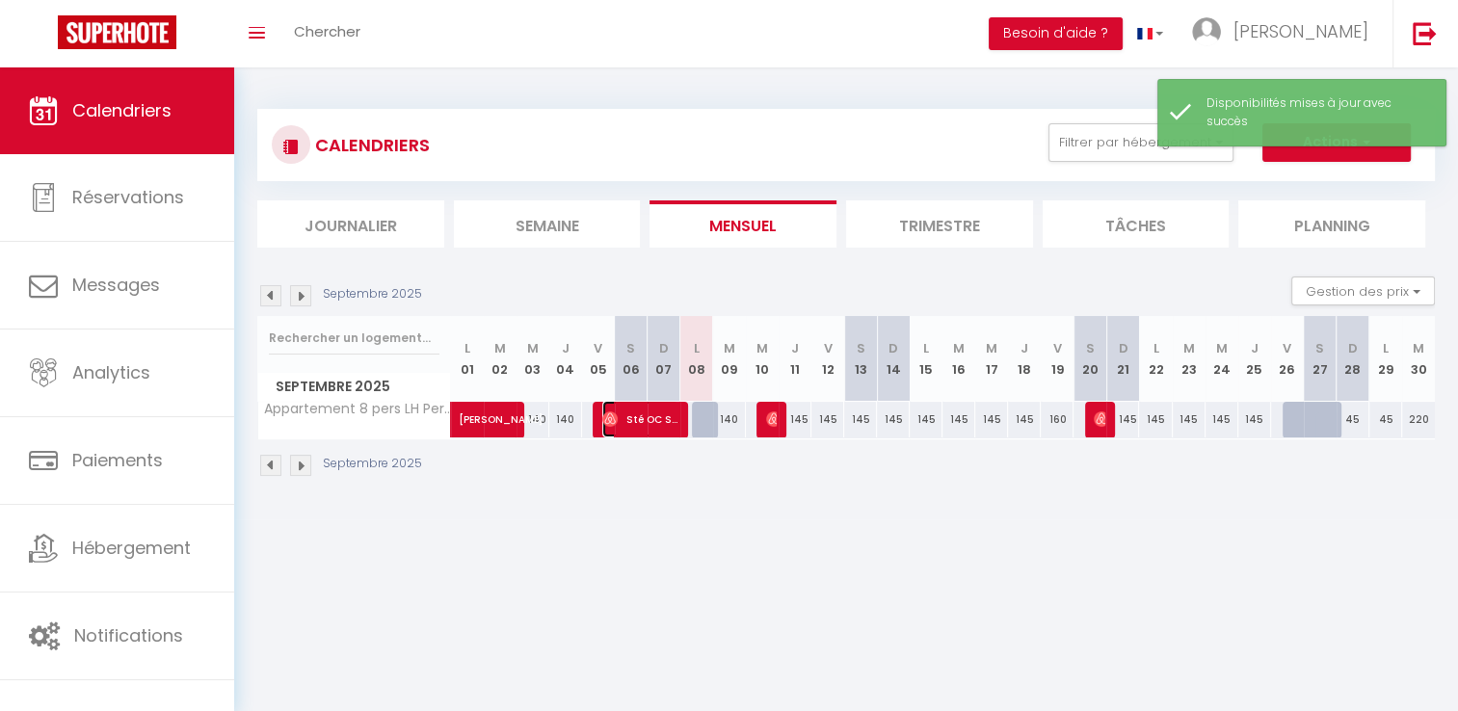
click at [655, 427] on span "Sté OC SPORT PEN DUICK OC SPORT PEN DUICK" at bounding box center [640, 419] width 76 height 37
select select "OK"
select select "0"
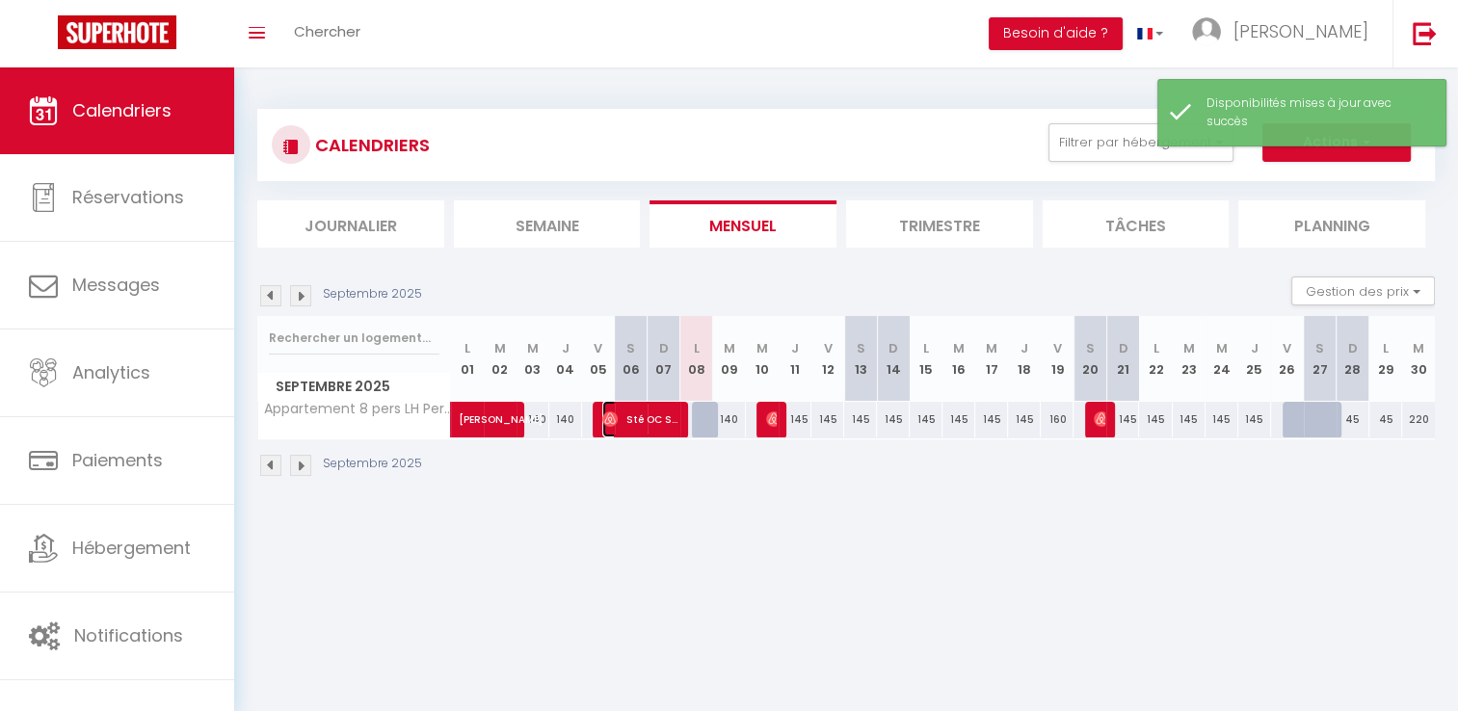
select select "1"
select select
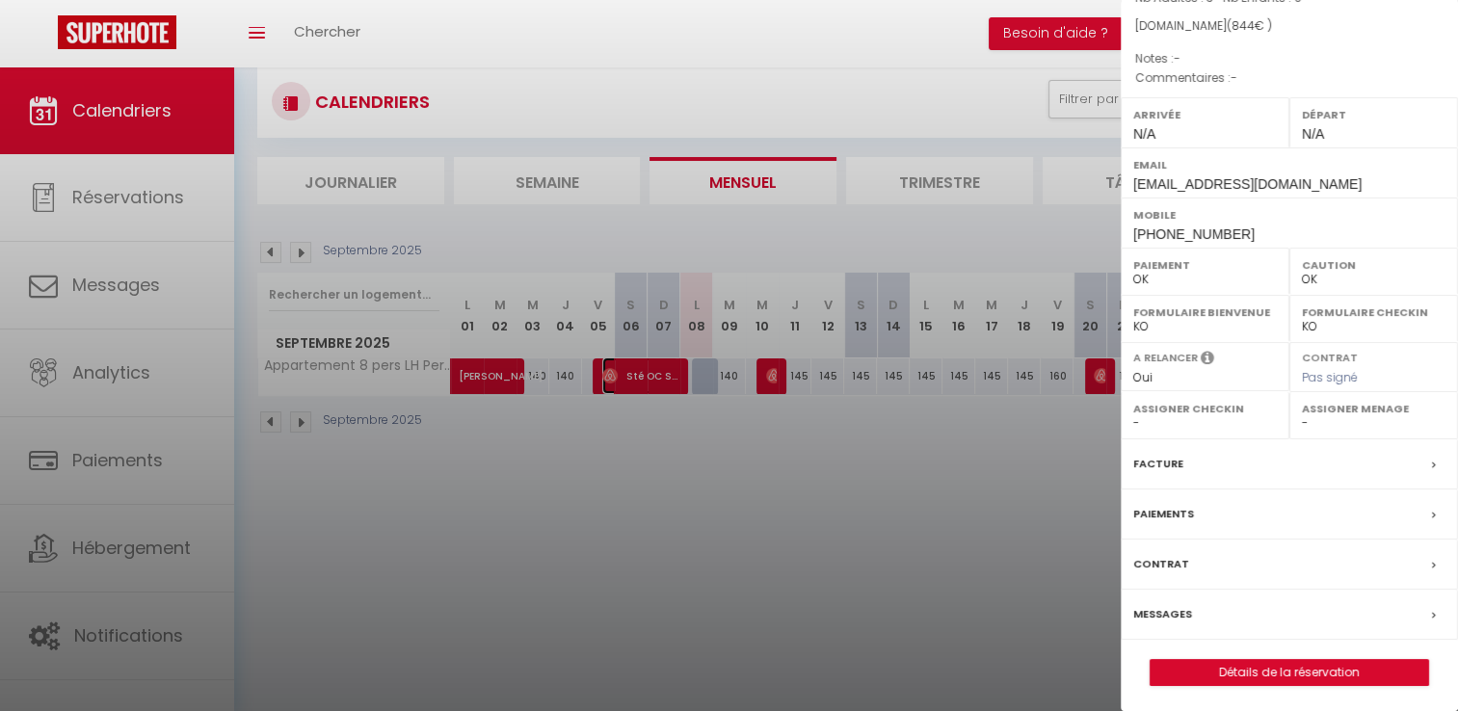
scroll to position [67, 0]
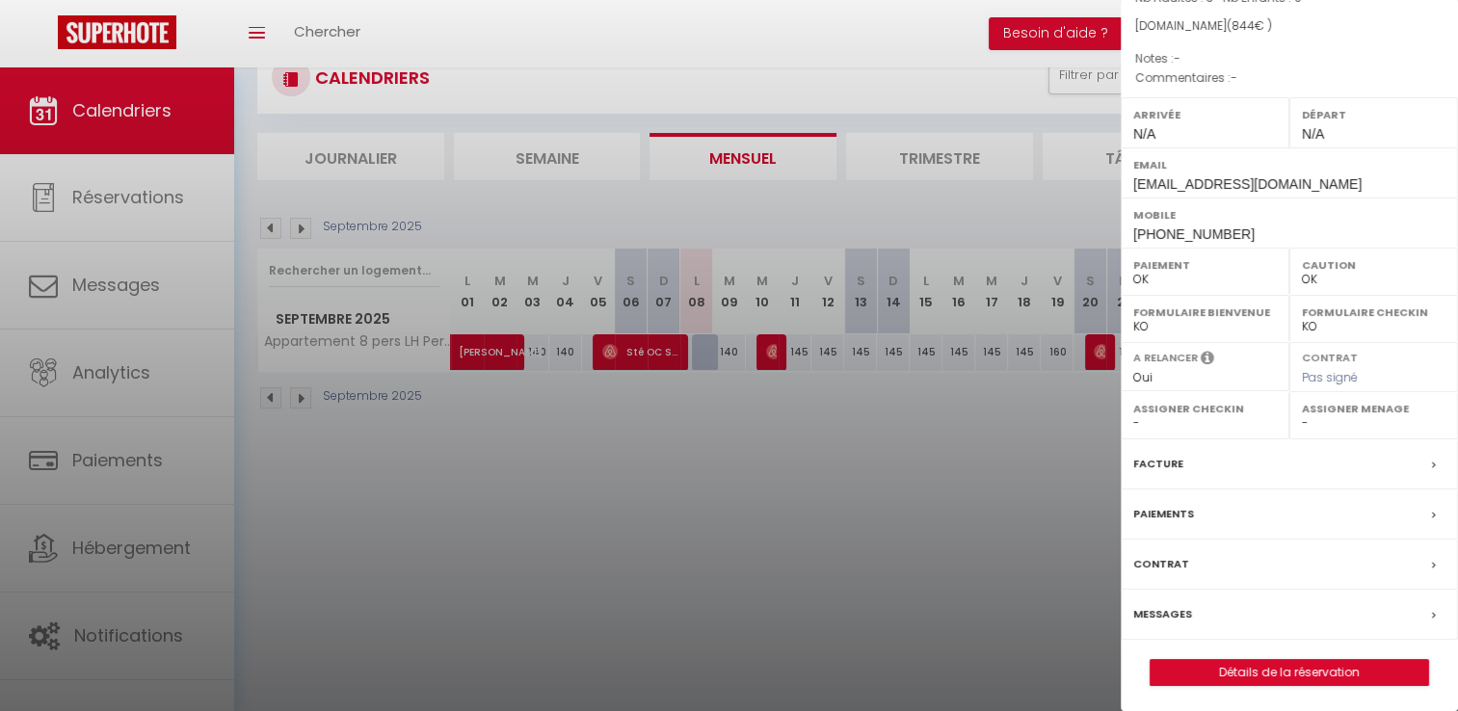
click at [1085, 604] on div "Messages" at bounding box center [1289, 615] width 337 height 50
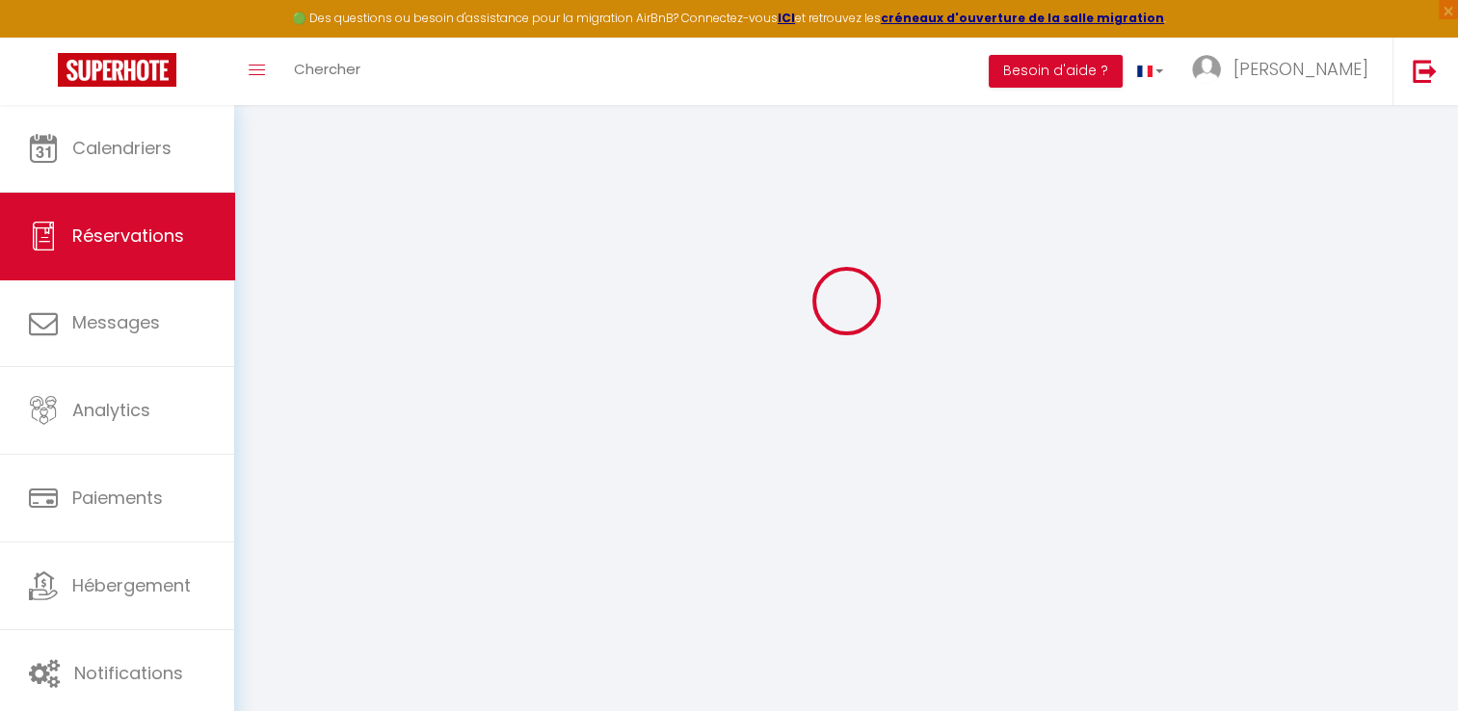
scroll to position [10, 0]
select select
checkbox input "false"
select select
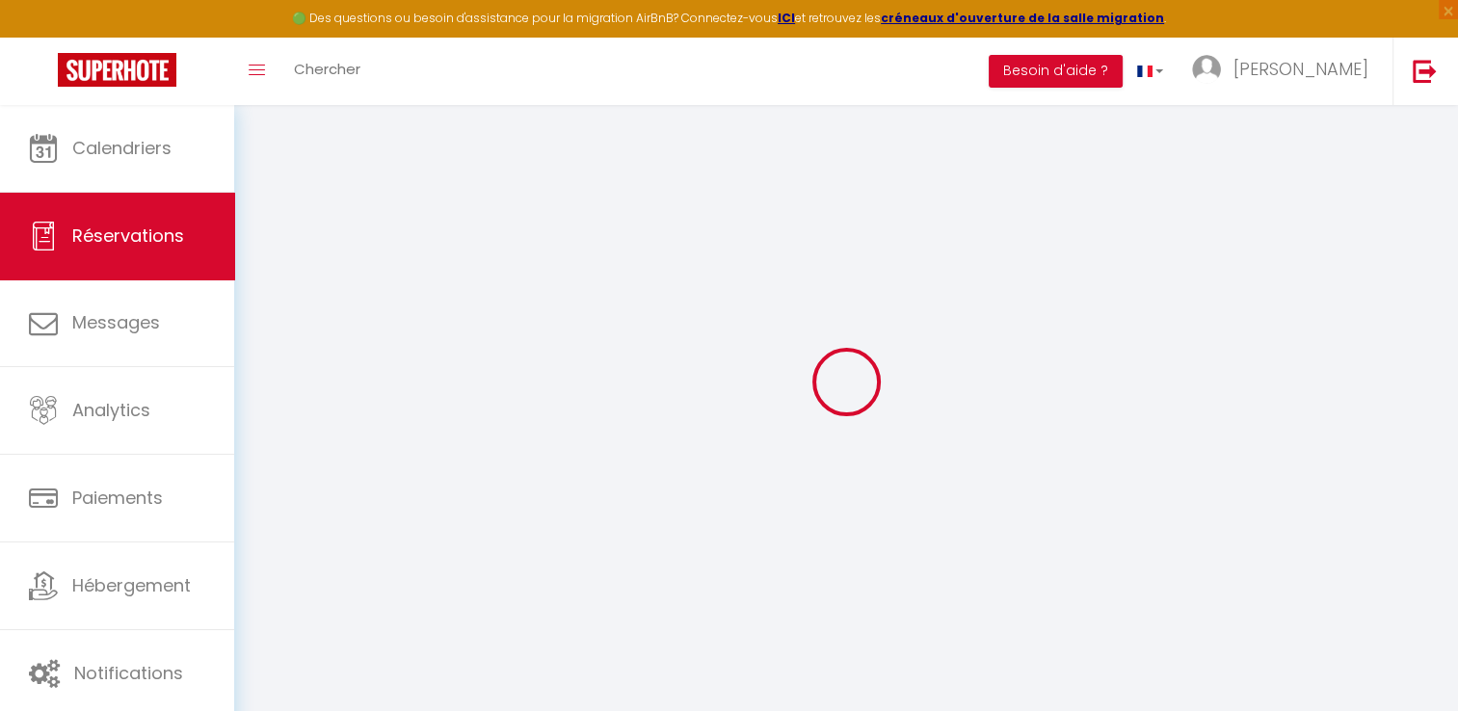
select select
checkbox input "false"
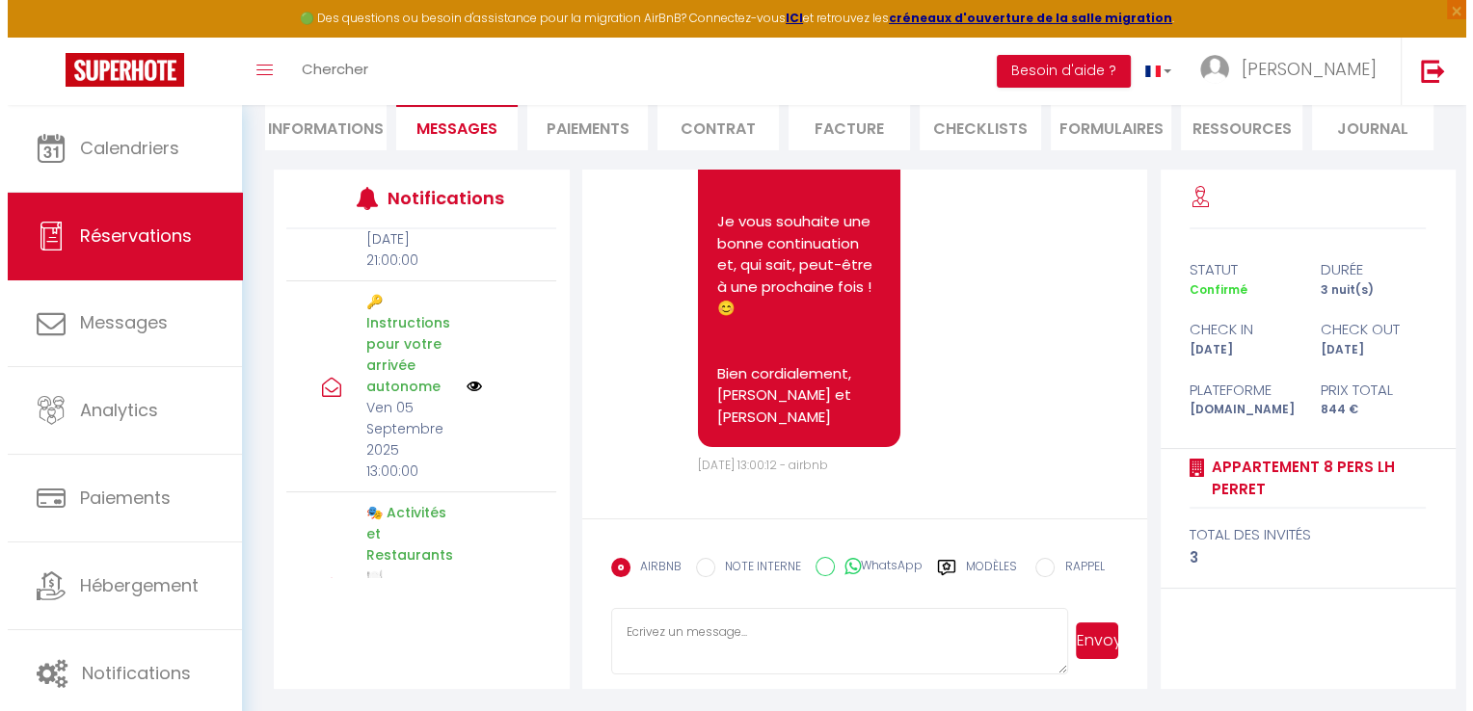
scroll to position [247, 0]
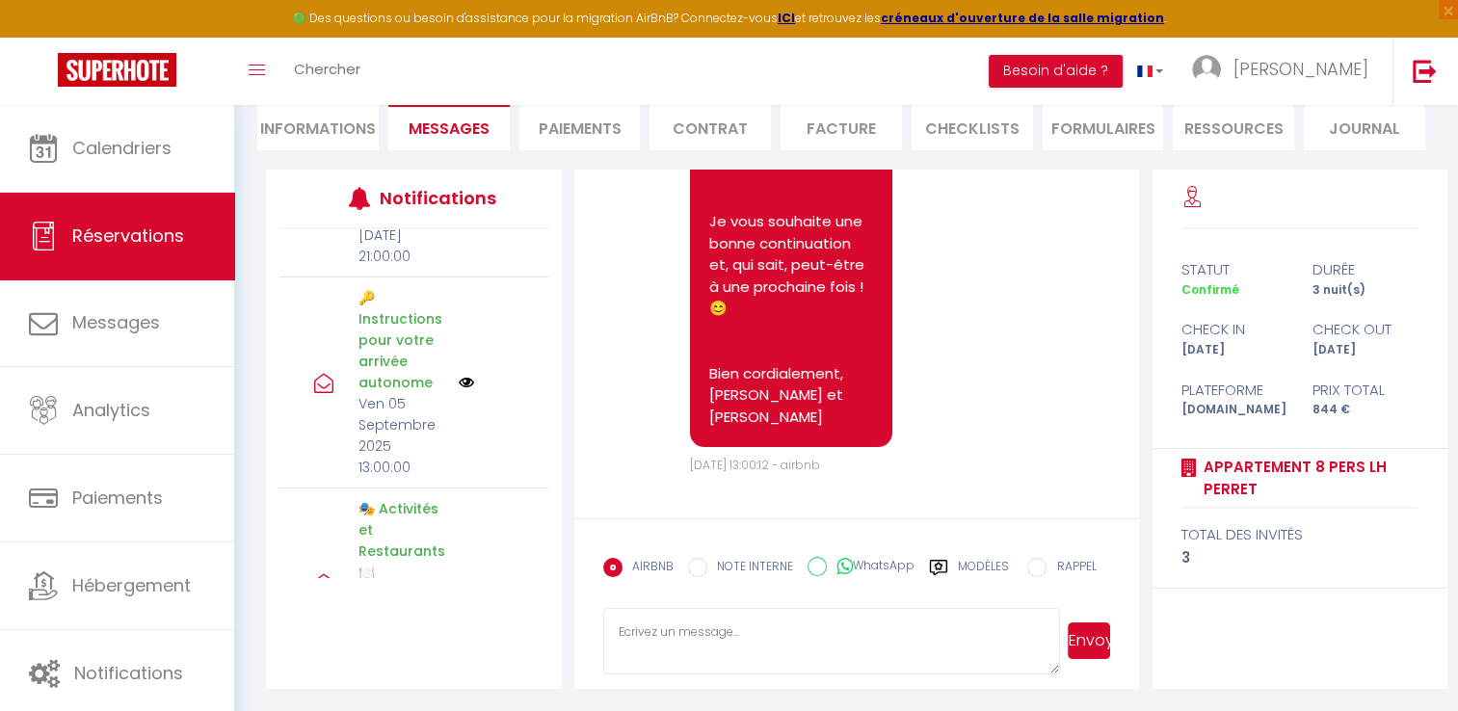
click at [459, 390] on img at bounding box center [466, 382] width 15 height 15
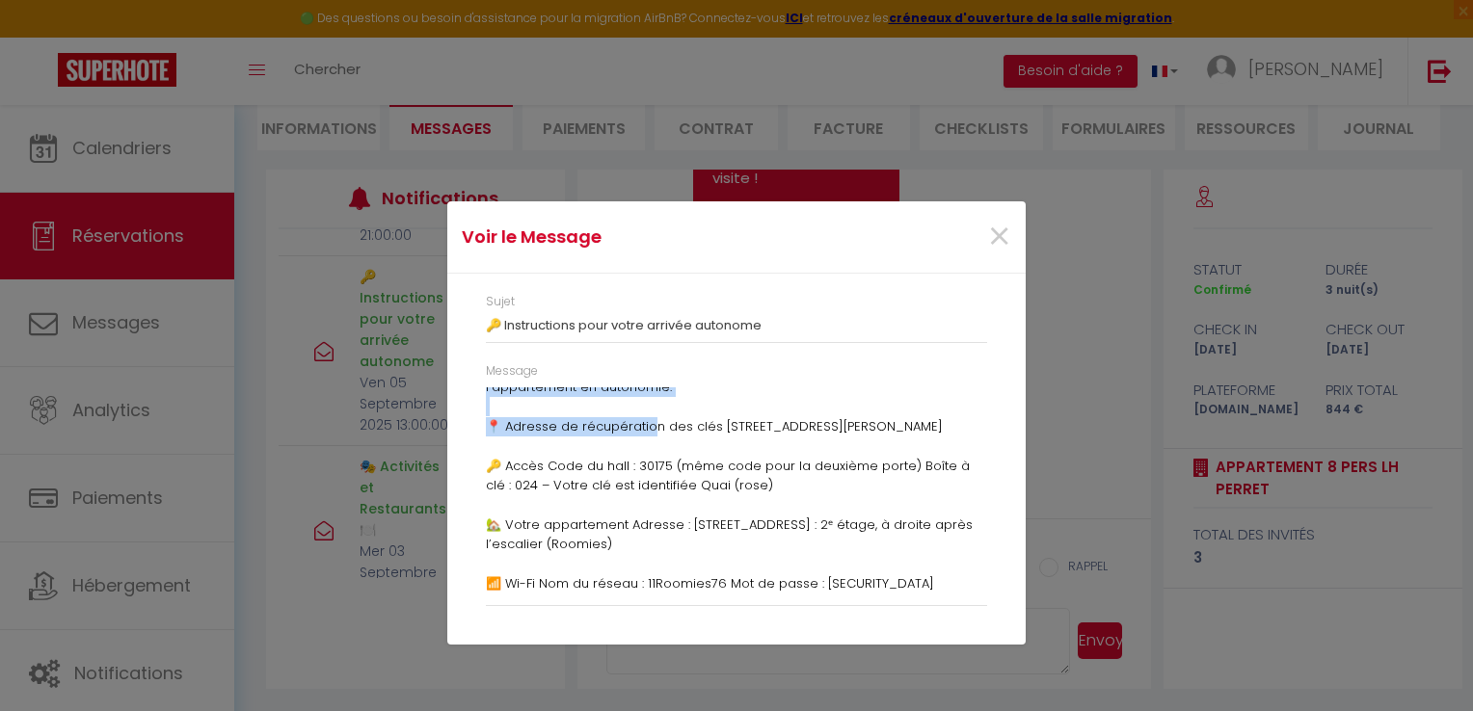
scroll to position [0, 0]
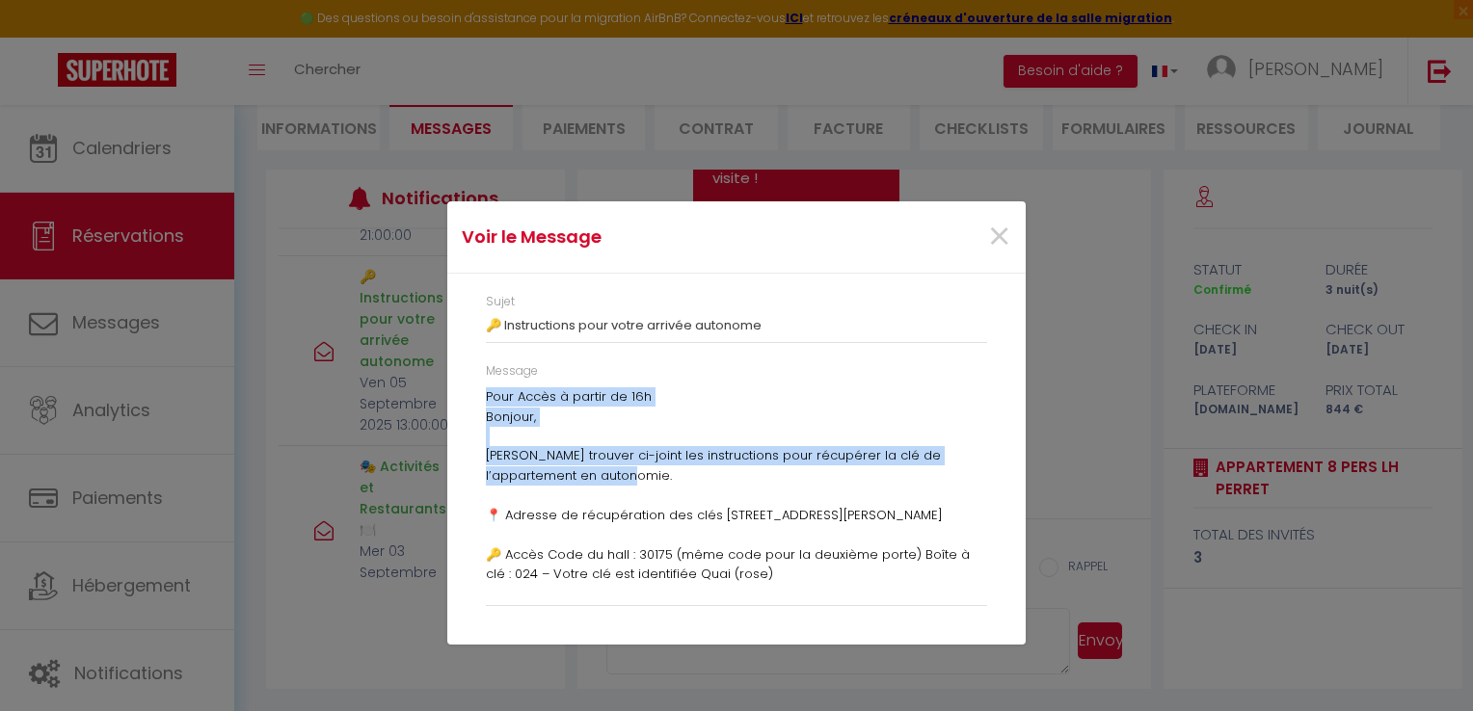
drag, startPoint x: 477, startPoint y: 403, endPoint x: 646, endPoint y: 484, distance: 187.1
click at [647, 483] on div "Message Pour Accès à partir de 16h Bonjour, [PERSON_NAME] trouver ci-joint les …" at bounding box center [736, 493] width 526 height 263
drag, startPoint x: 646, startPoint y: 484, endPoint x: 550, endPoint y: 484, distance: 95.4
click at [551, 484] on p "Bonjour, [PERSON_NAME] trouver ci-joint les instructions pour récupérer la clé …" at bounding box center [736, 683] width 501 height 551
click at [482, 449] on div "Message Pour Accès à partir de 16h Bonjour, [PERSON_NAME] trouver ci-joint les …" at bounding box center [736, 493] width 526 height 263
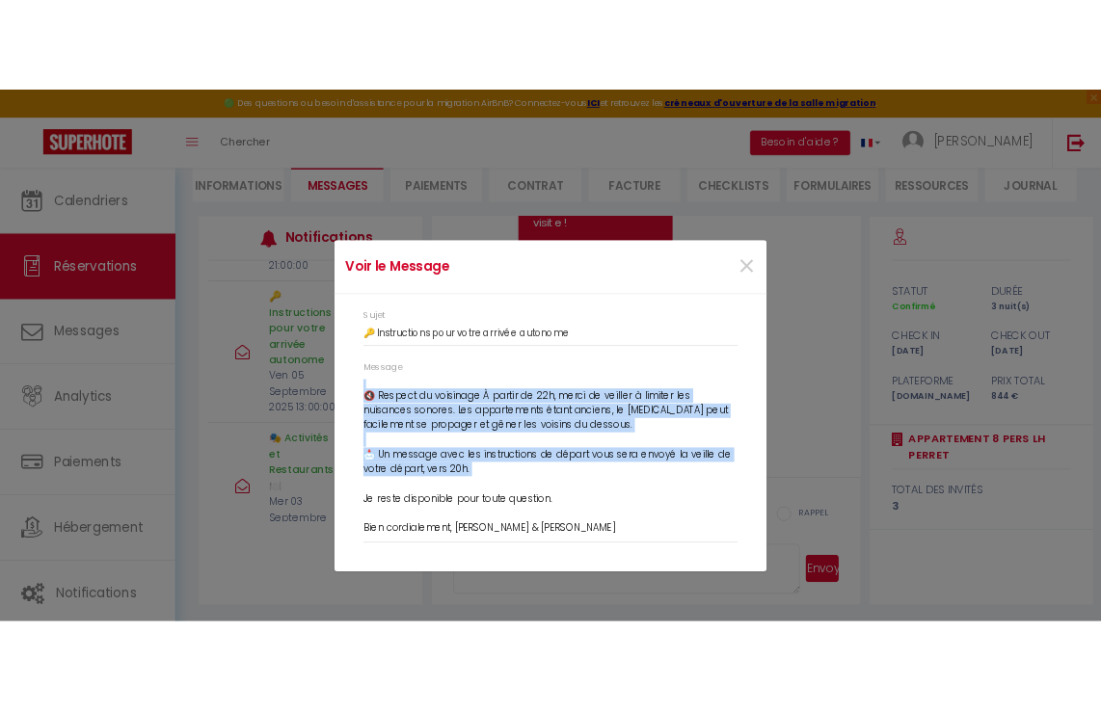
scroll to position [362, 0]
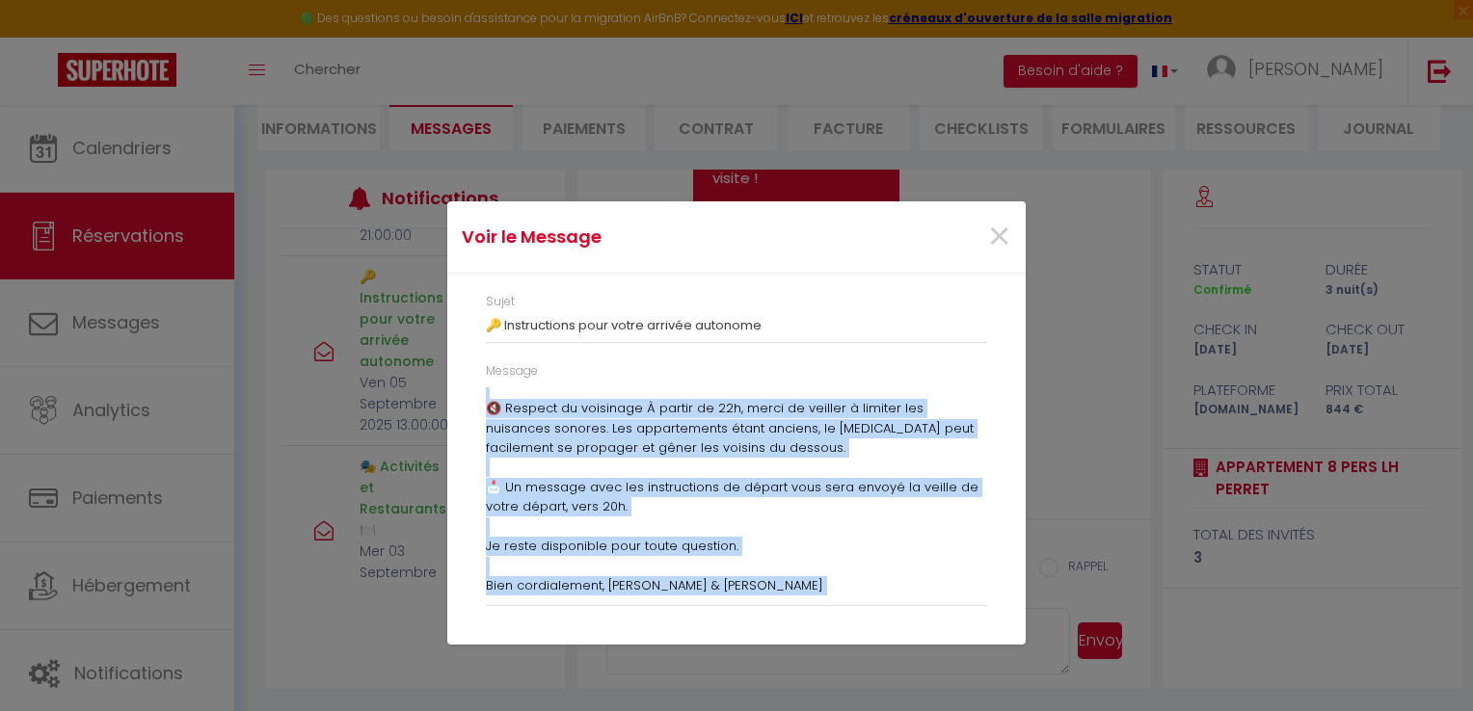
drag, startPoint x: 482, startPoint y: 449, endPoint x: 757, endPoint y: 594, distance: 310.4
click at [757, 594] on div "Message Pour Accès à partir de 16h Bonjour, [PERSON_NAME] trouver ci-joint les …" at bounding box center [736, 493] width 526 height 263
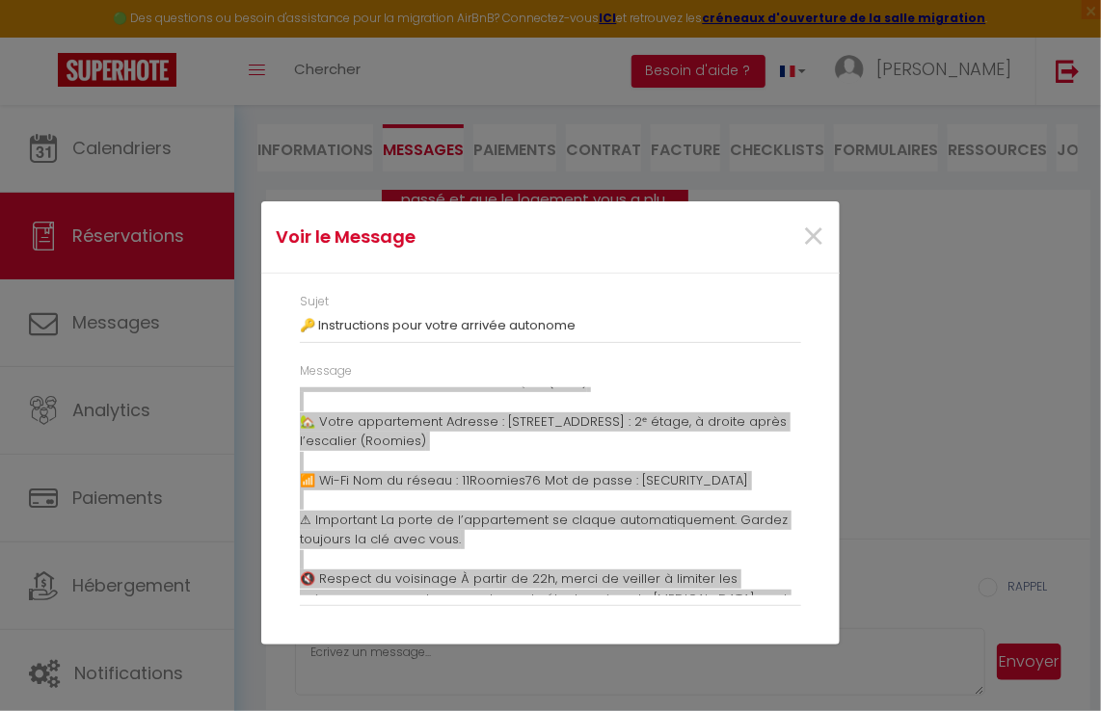
scroll to position [193, 0]
